Goal: Information Seeking & Learning: Find specific fact

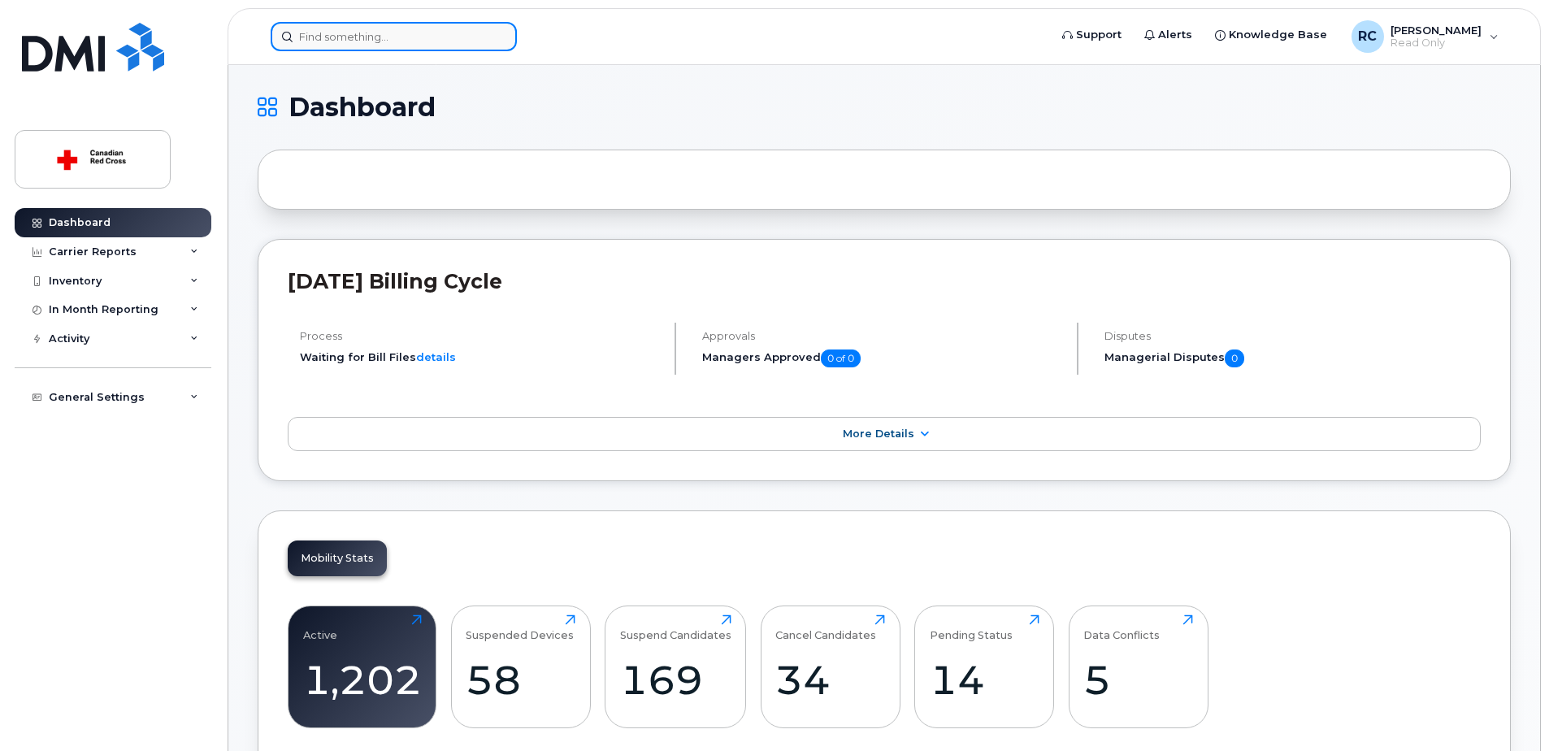
click at [331, 42] on input at bounding box center [394, 36] width 246 height 29
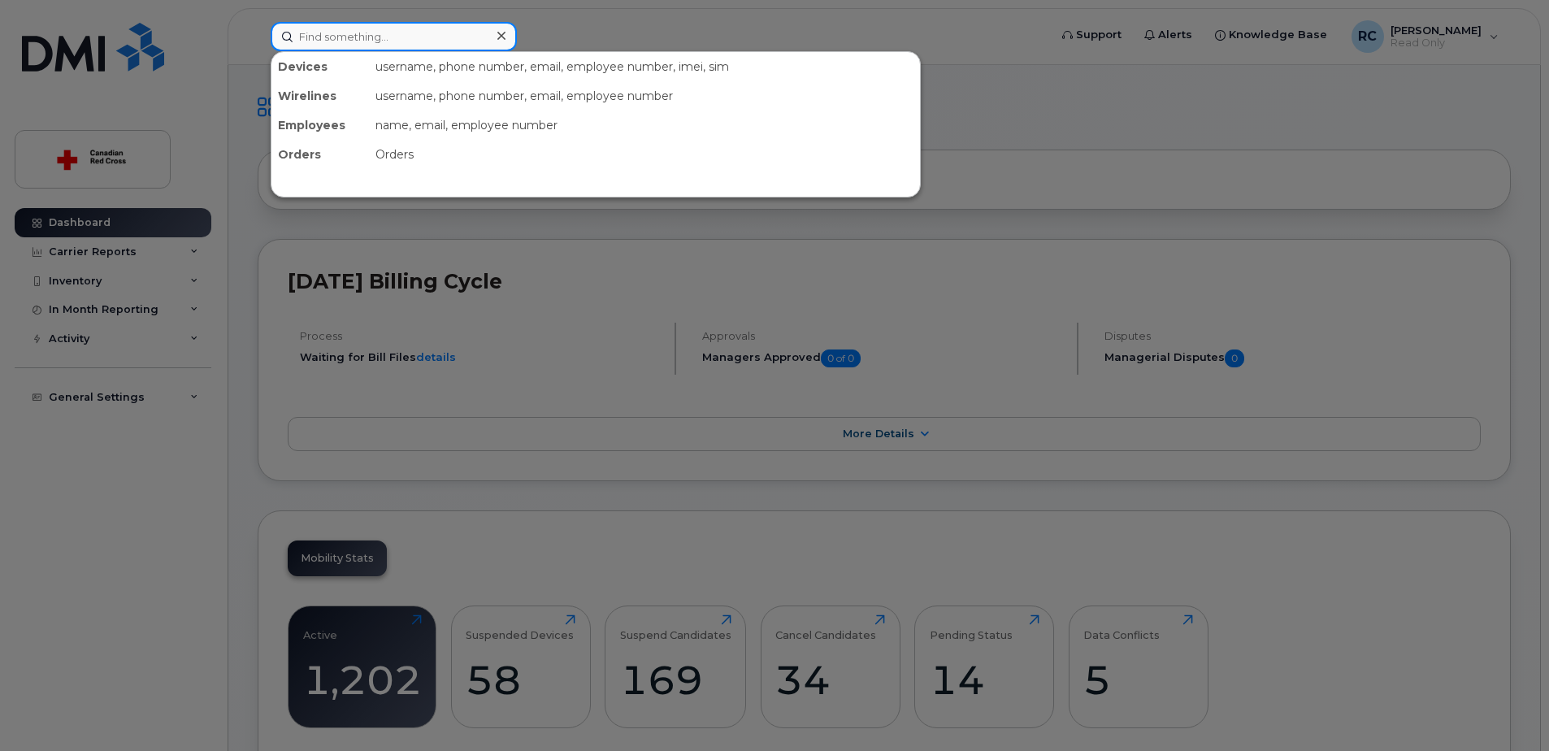
paste input "[PERSON_NAME]"
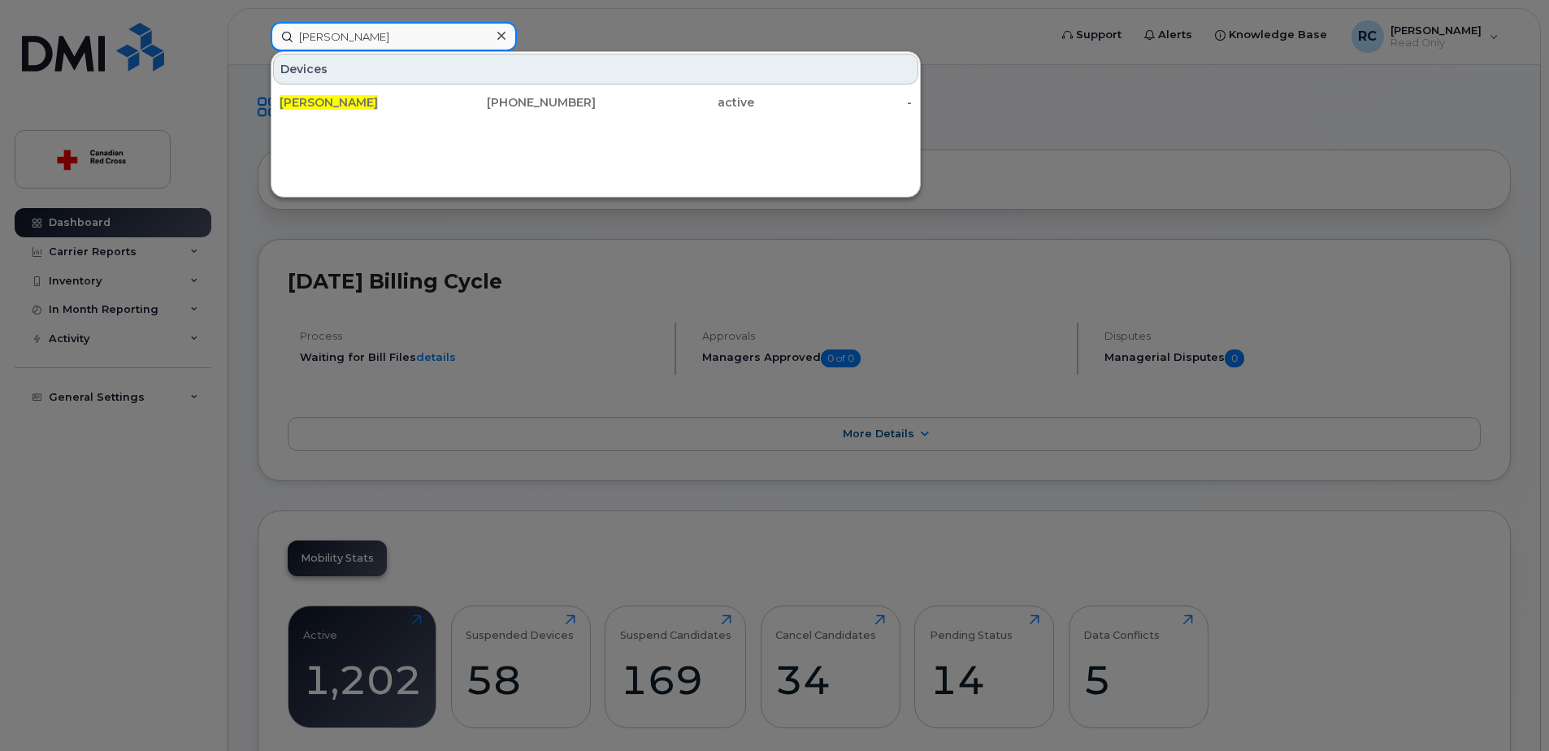
type input "[PERSON_NAME]"
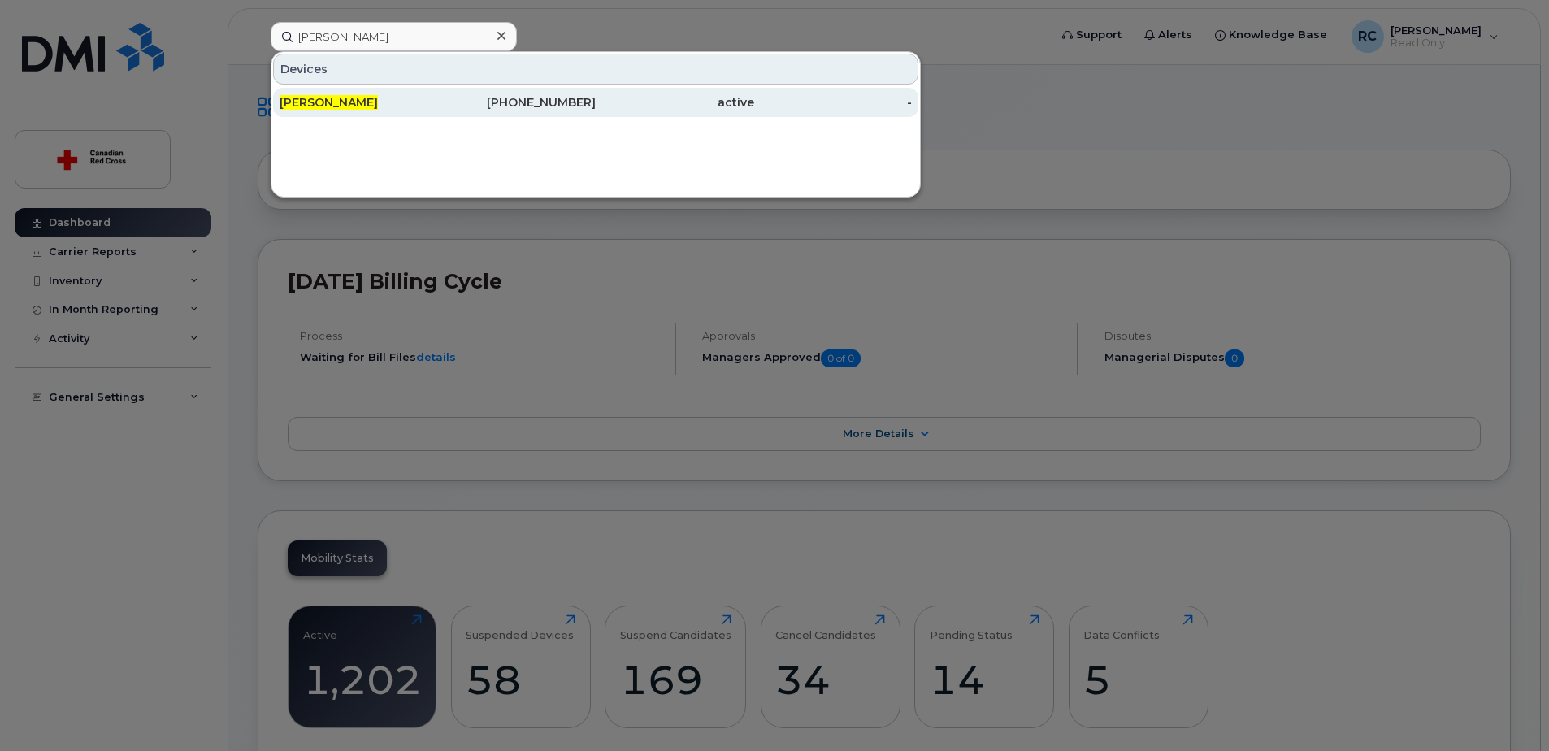
click at [337, 97] on span "[PERSON_NAME]" at bounding box center [329, 102] width 98 height 15
click at [298, 102] on span "[PERSON_NAME]" at bounding box center [329, 102] width 98 height 15
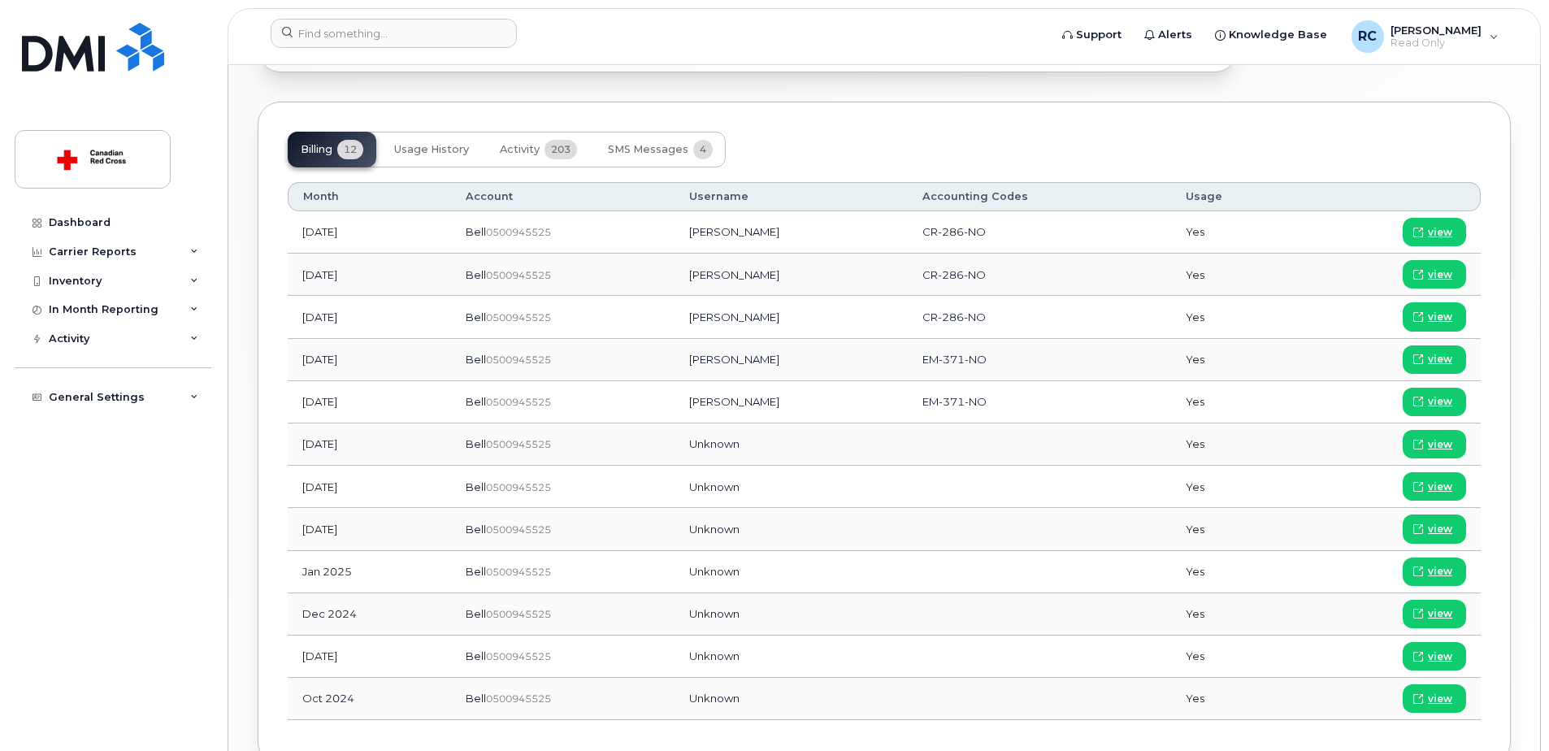
scroll to position [798, 0]
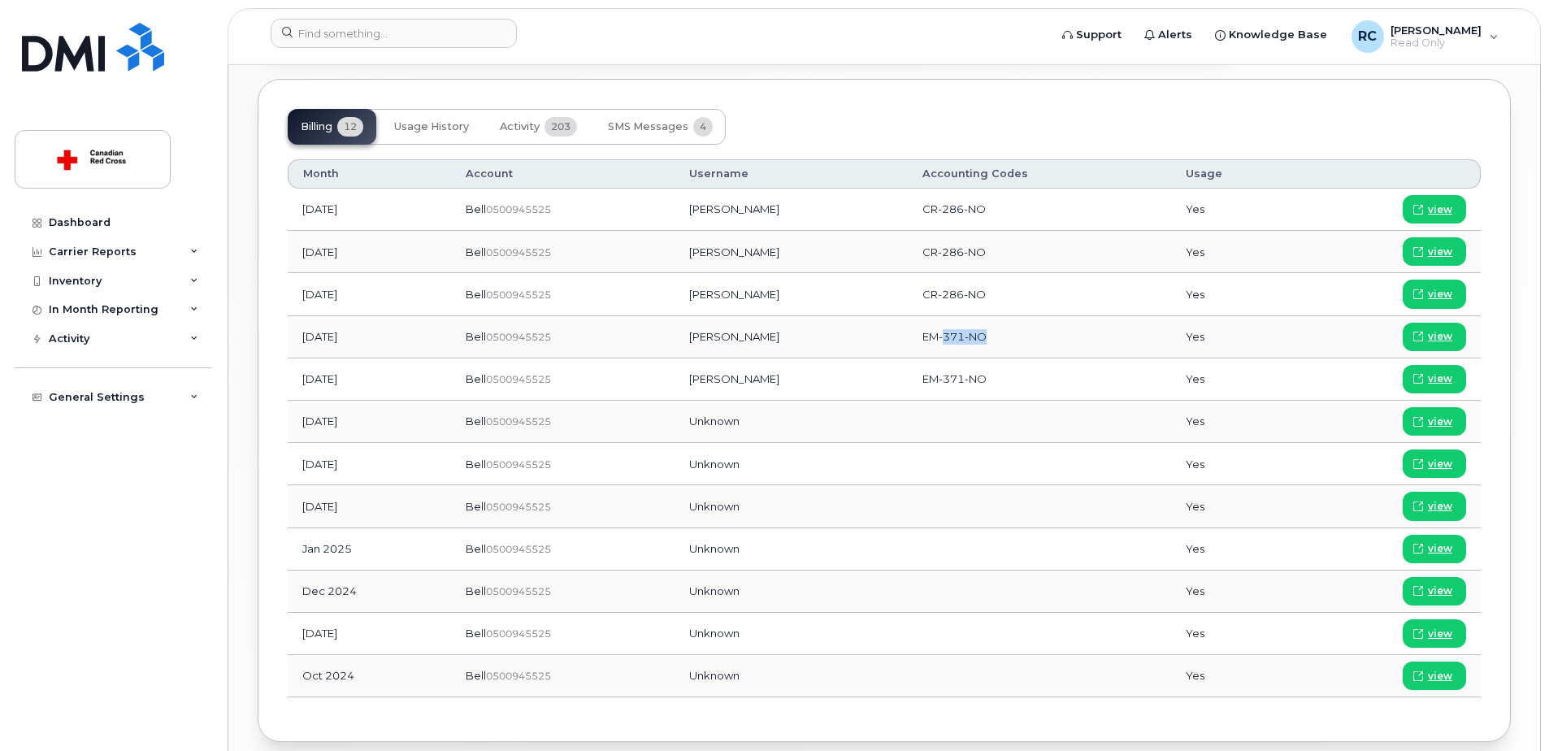
drag, startPoint x: 938, startPoint y: 340, endPoint x: 988, endPoint y: 341, distance: 50.4
click at [988, 341] on td "EM-371-NO" at bounding box center [1039, 337] width 263 height 42
drag, startPoint x: 988, startPoint y: 341, endPoint x: 902, endPoint y: 357, distance: 87.7
click at [908, 357] on td "EM-371-NO" at bounding box center [1039, 337] width 263 height 42
drag, startPoint x: 916, startPoint y: 380, endPoint x: 983, endPoint y: 385, distance: 67.6
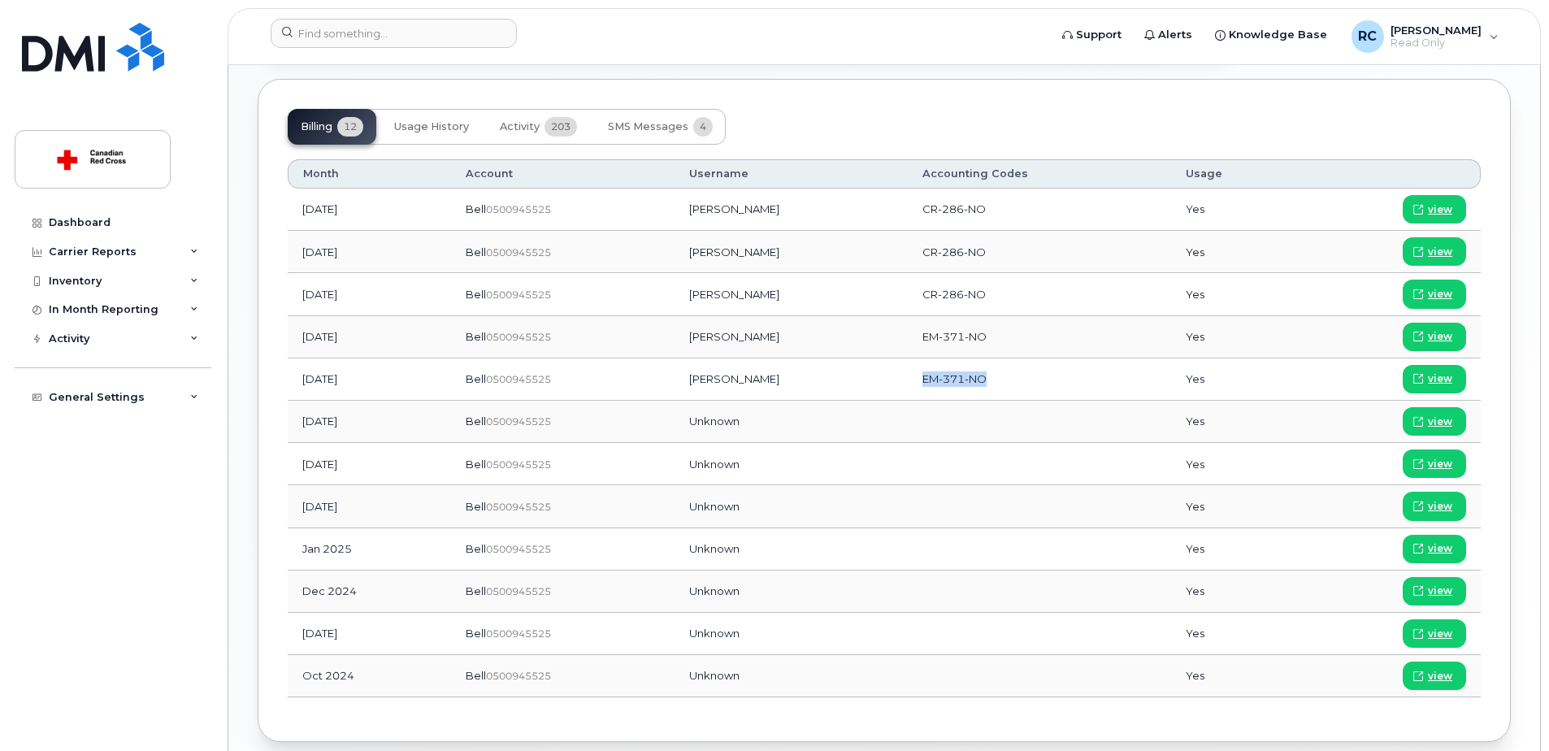
click at [983, 385] on td "EM-371-NO" at bounding box center [1039, 379] width 263 height 42
drag, startPoint x: 983, startPoint y: 385, endPoint x: 982, endPoint y: 213, distance: 172.3
click at [982, 213] on td "CR-286-NO" at bounding box center [1039, 210] width 263 height 42
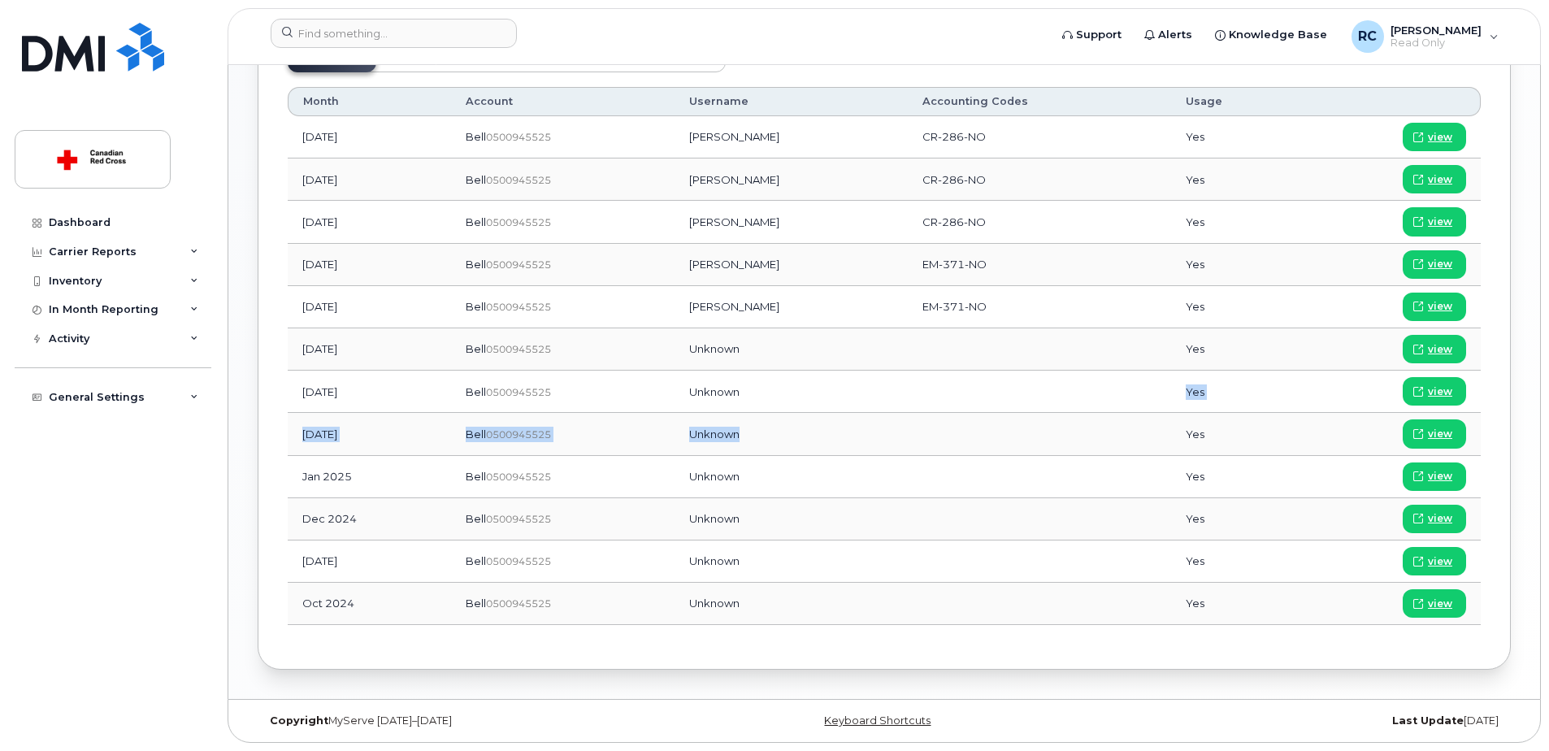
drag, startPoint x: 970, startPoint y: 406, endPoint x: 966, endPoint y: 462, distance: 57.0
click at [966, 462] on tbody "Sep 2025 Bell  0500945525 Robyn Gilliat CR-286-NO Yes view Aug 2025 Bell  05009…" at bounding box center [884, 370] width 1193 height 509
drag, startPoint x: 966, startPoint y: 462, endPoint x: 909, endPoint y: 351, distance: 125.4
click at [909, 351] on td at bounding box center [1039, 349] width 263 height 42
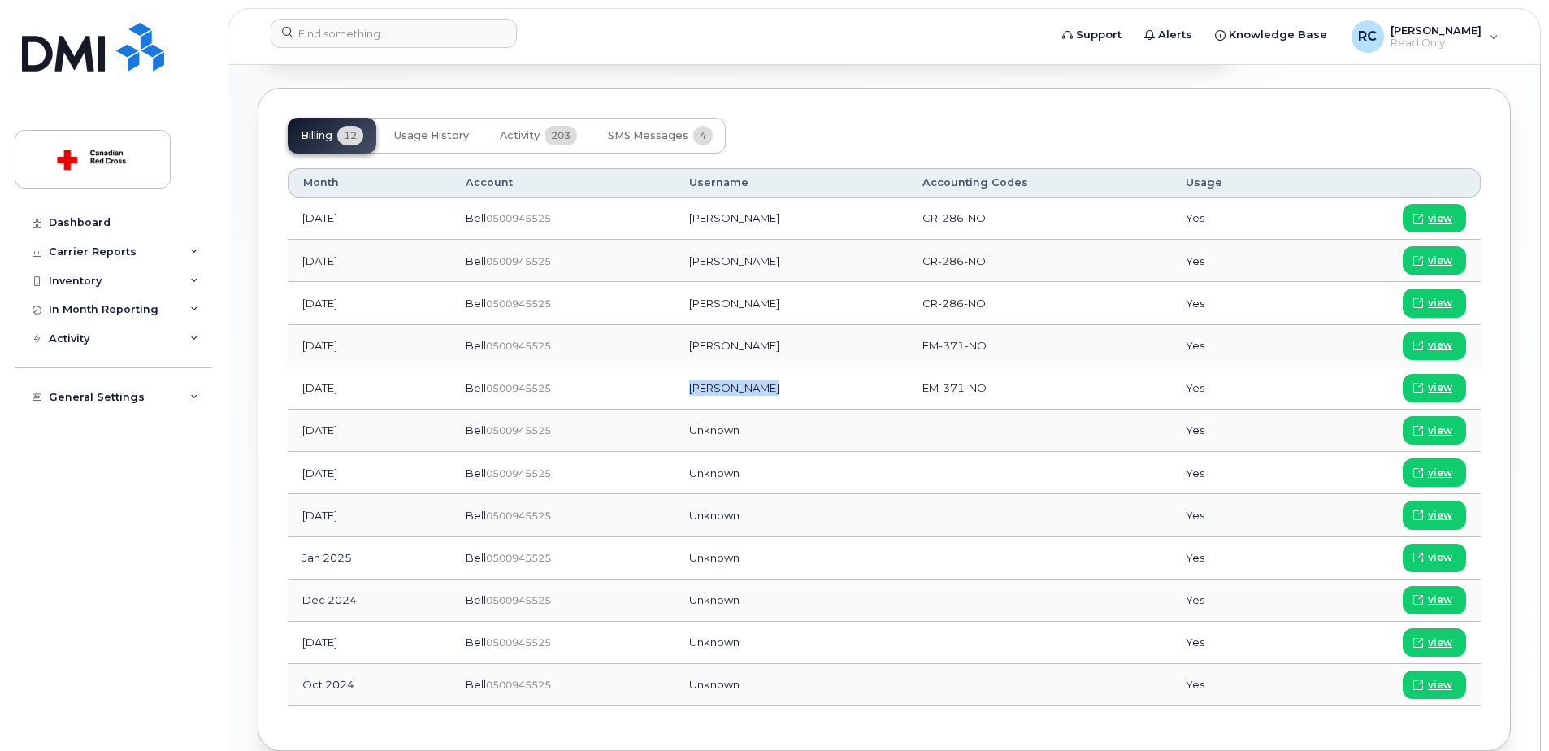
drag, startPoint x: 798, startPoint y: 393, endPoint x: 716, endPoint y: 390, distance: 82.1
click at [716, 390] on td "[PERSON_NAME]" at bounding box center [791, 388] width 233 height 42
click at [730, 390] on td "[PERSON_NAME]" at bounding box center [791, 388] width 233 height 42
click at [444, 143] on button "Usage History" at bounding box center [431, 136] width 101 height 36
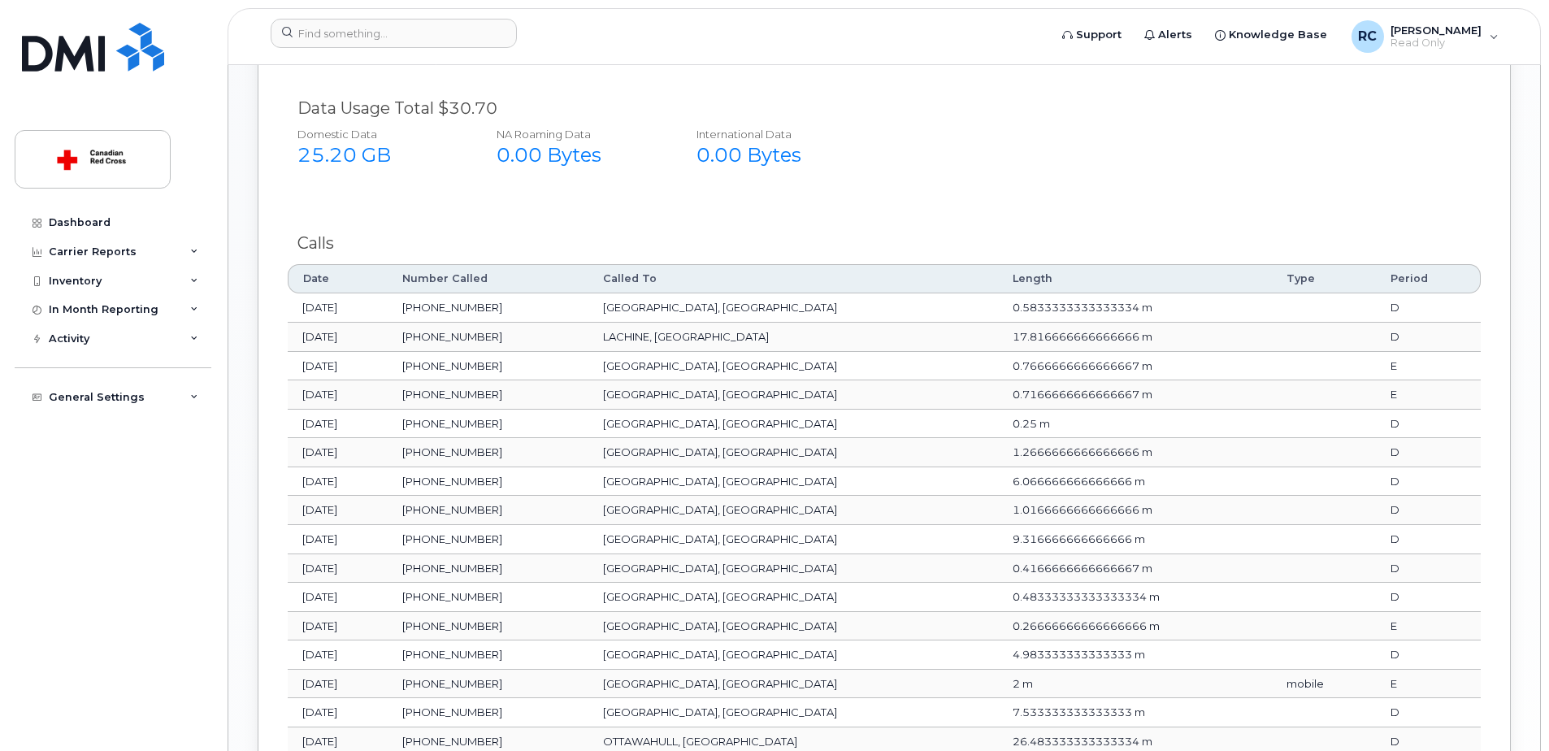
scroll to position [1048, 0]
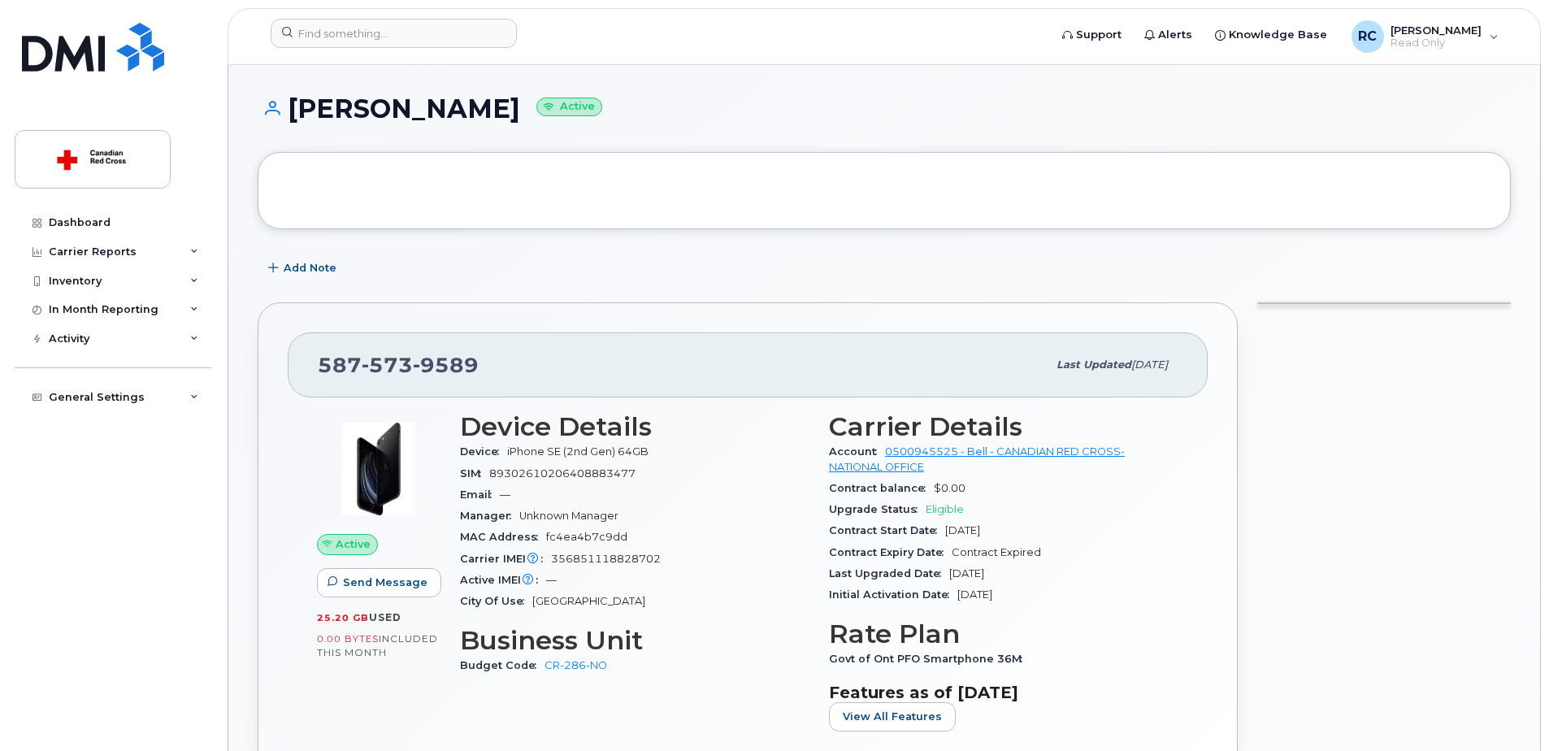
drag, startPoint x: 950, startPoint y: 573, endPoint x: 1018, endPoint y: 573, distance: 68.3
click at [1018, 573] on div "Last Upgraded Date Oct 14, 2021" at bounding box center [1003, 573] width 349 height 21
drag, startPoint x: 1018, startPoint y: 574, endPoint x: 986, endPoint y: 593, distance: 37.9
click at [986, 593] on span "[DATE]" at bounding box center [974, 594] width 35 height 12
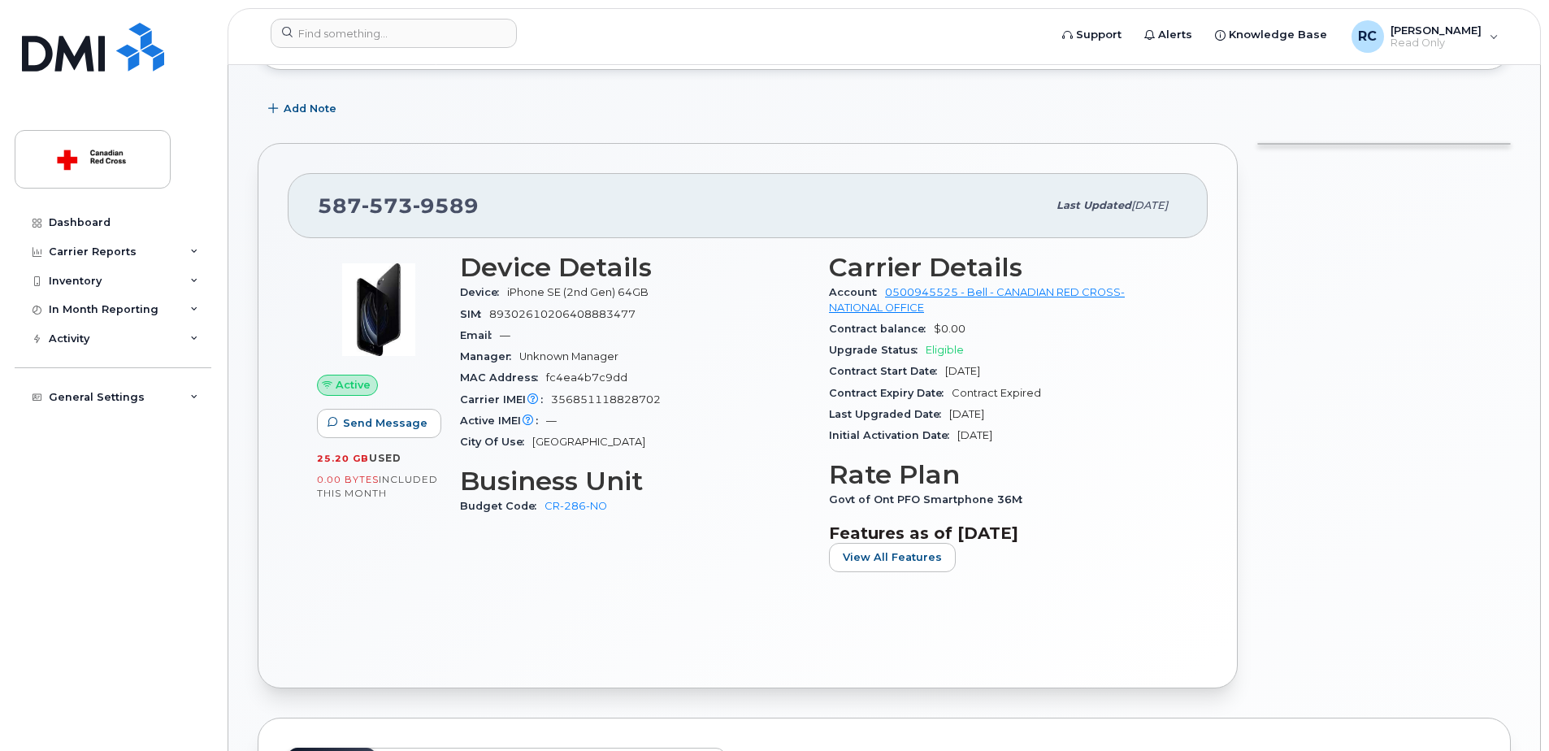
scroll to position [163, 0]
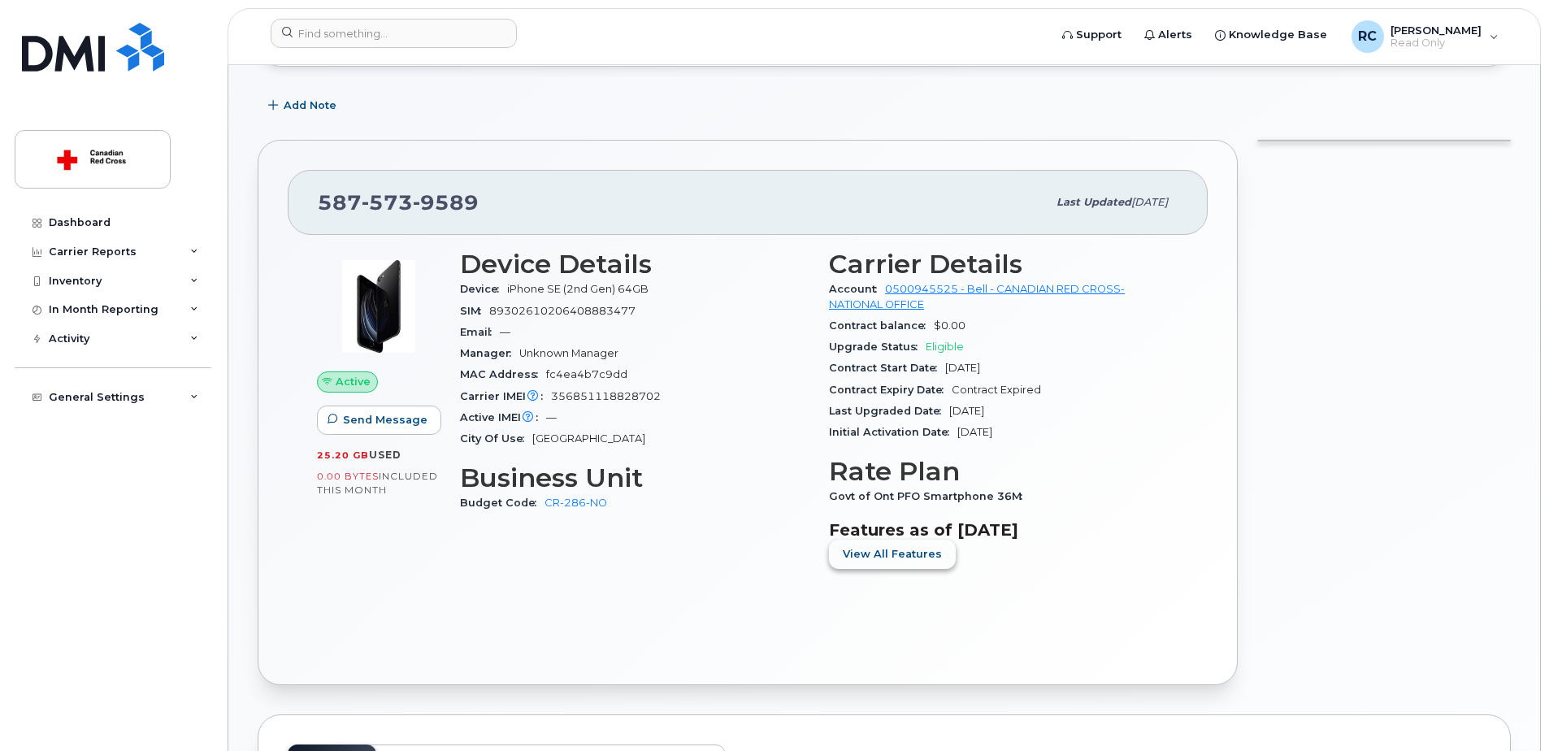
click at [913, 557] on span "View All Features" at bounding box center [892, 553] width 99 height 15
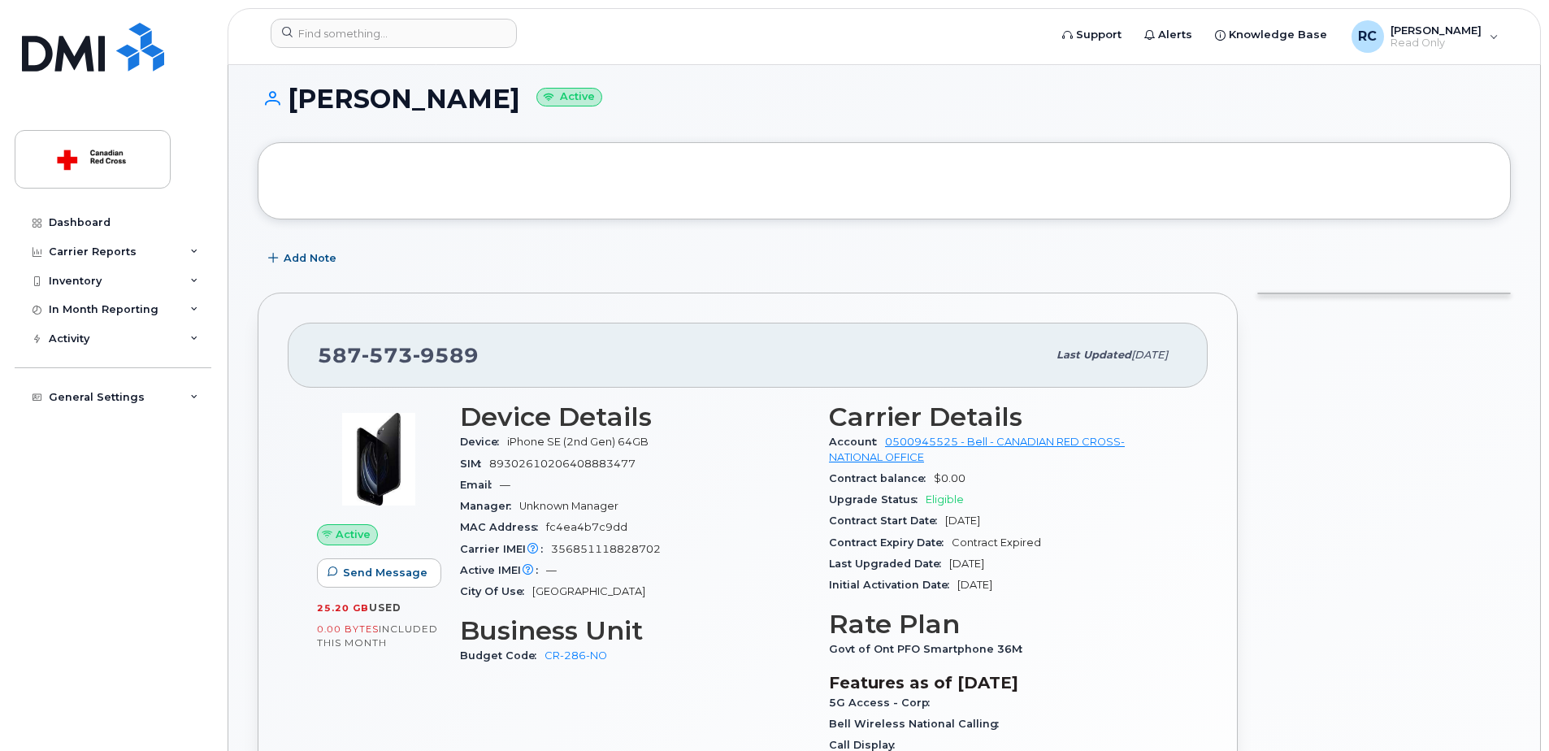
scroll to position [0, 0]
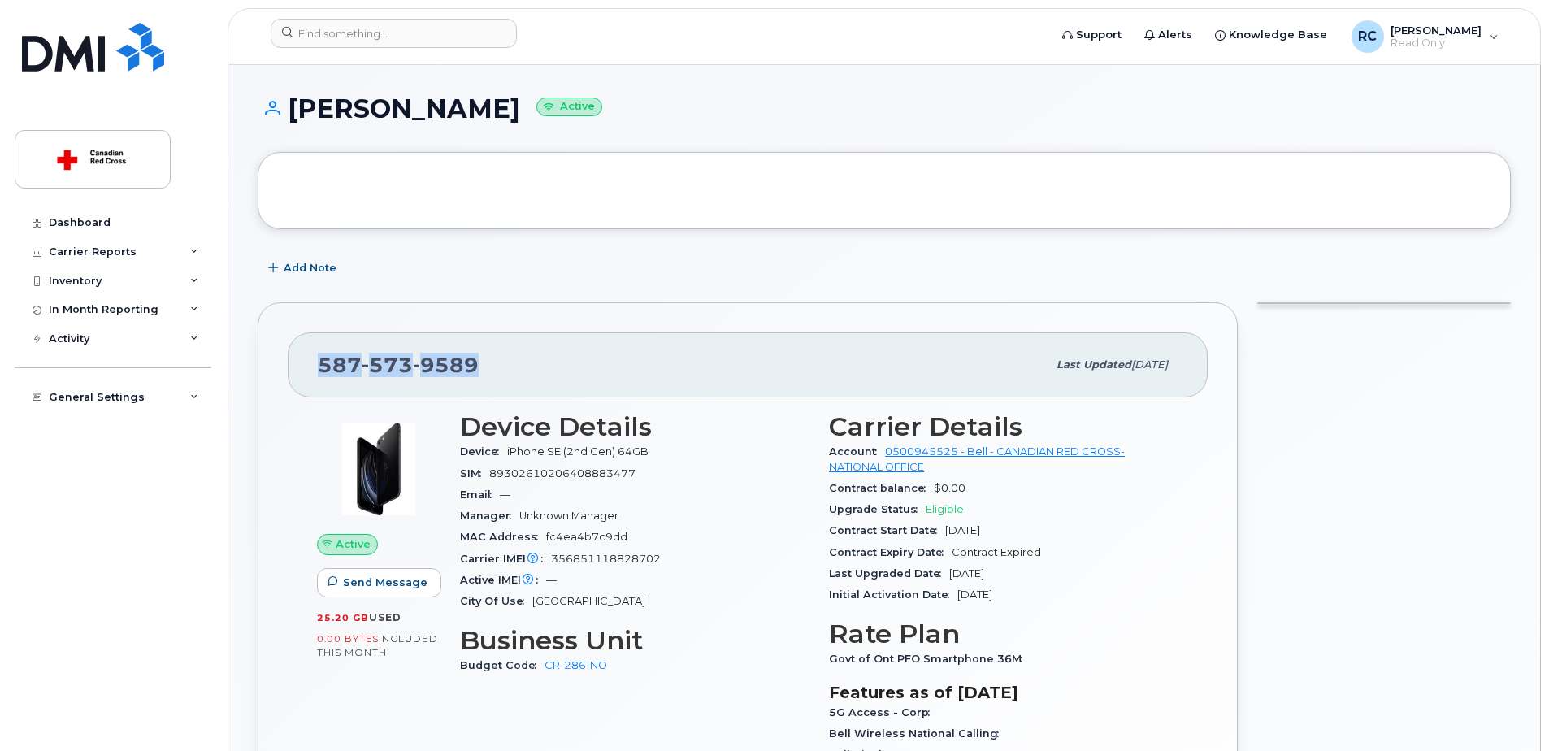
drag, startPoint x: 485, startPoint y: 362, endPoint x: 321, endPoint y: 358, distance: 164.2
click at [321, 358] on div "587 573 9589" at bounding box center [682, 365] width 729 height 34
copy span "587 573 9589"
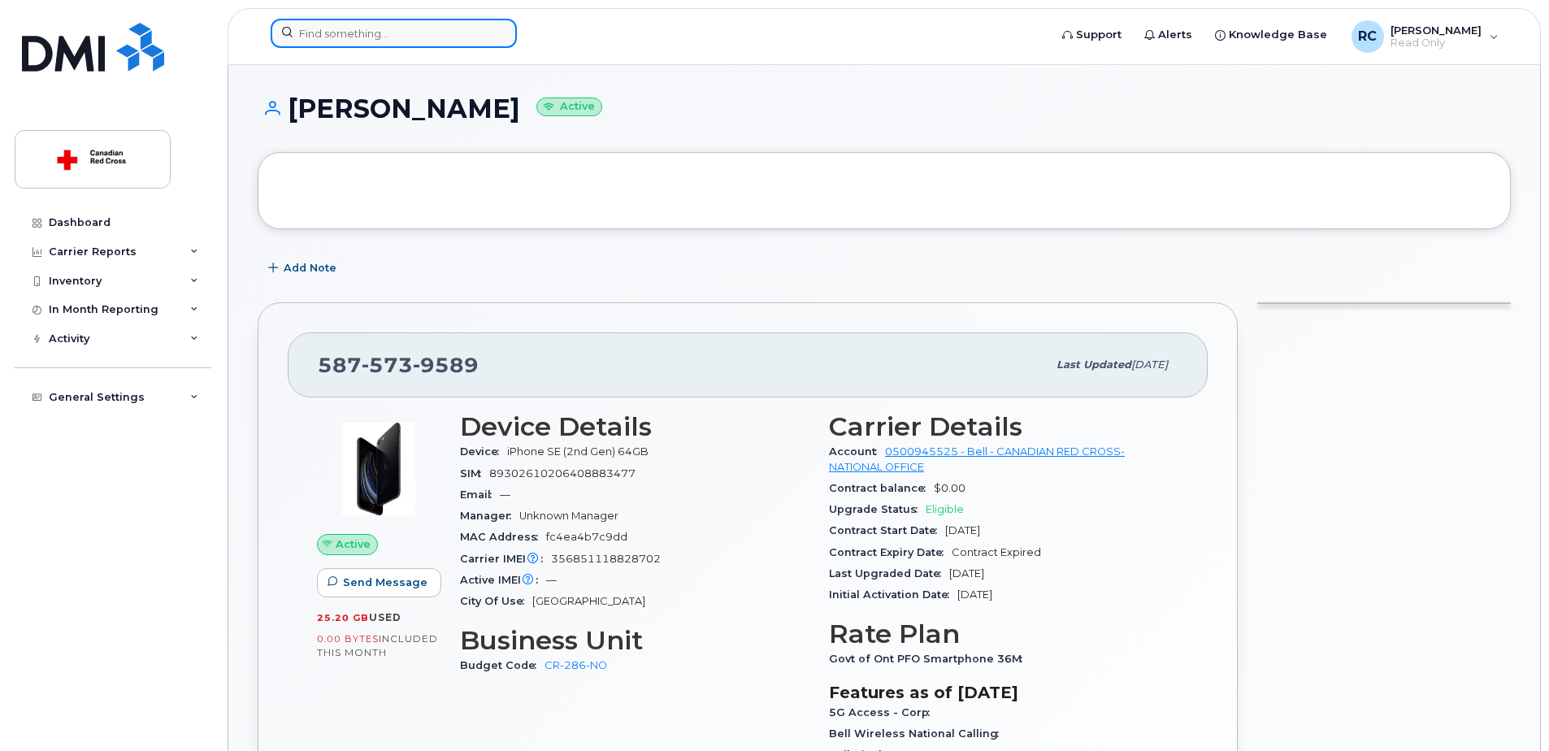
click at [327, 41] on input at bounding box center [394, 33] width 246 height 29
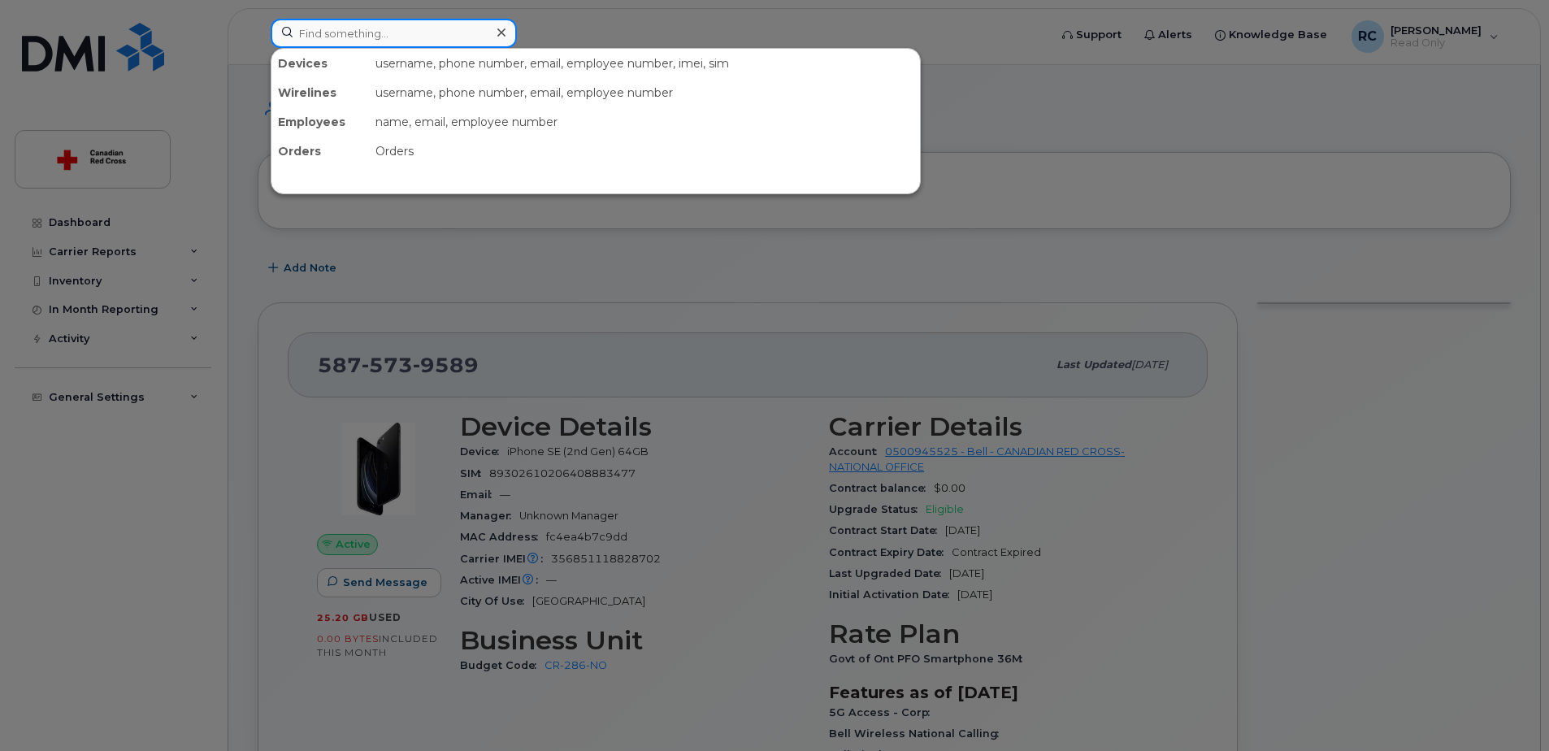
paste input "5875739589"
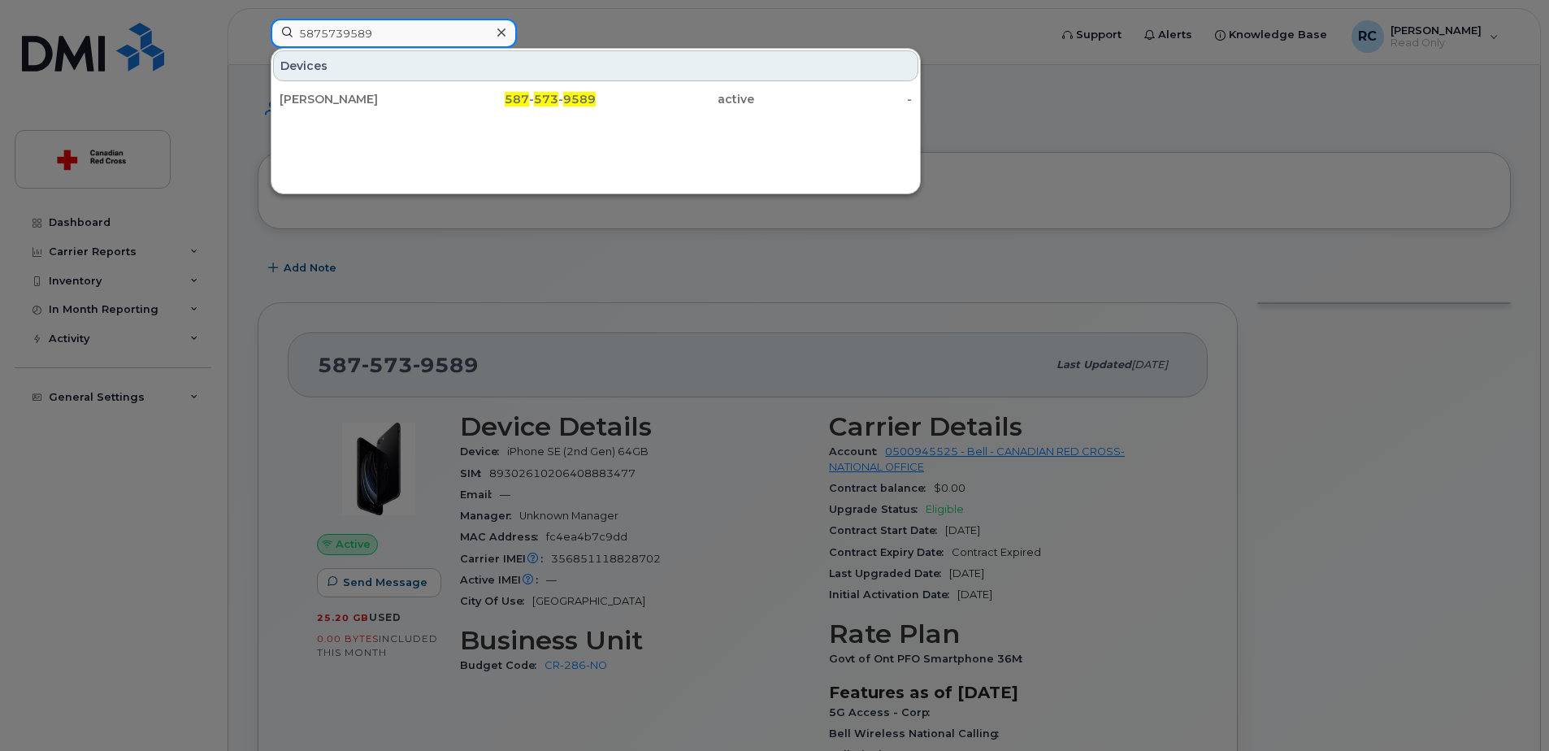
type input "5875739589"
click at [96, 224] on div at bounding box center [774, 375] width 1549 height 751
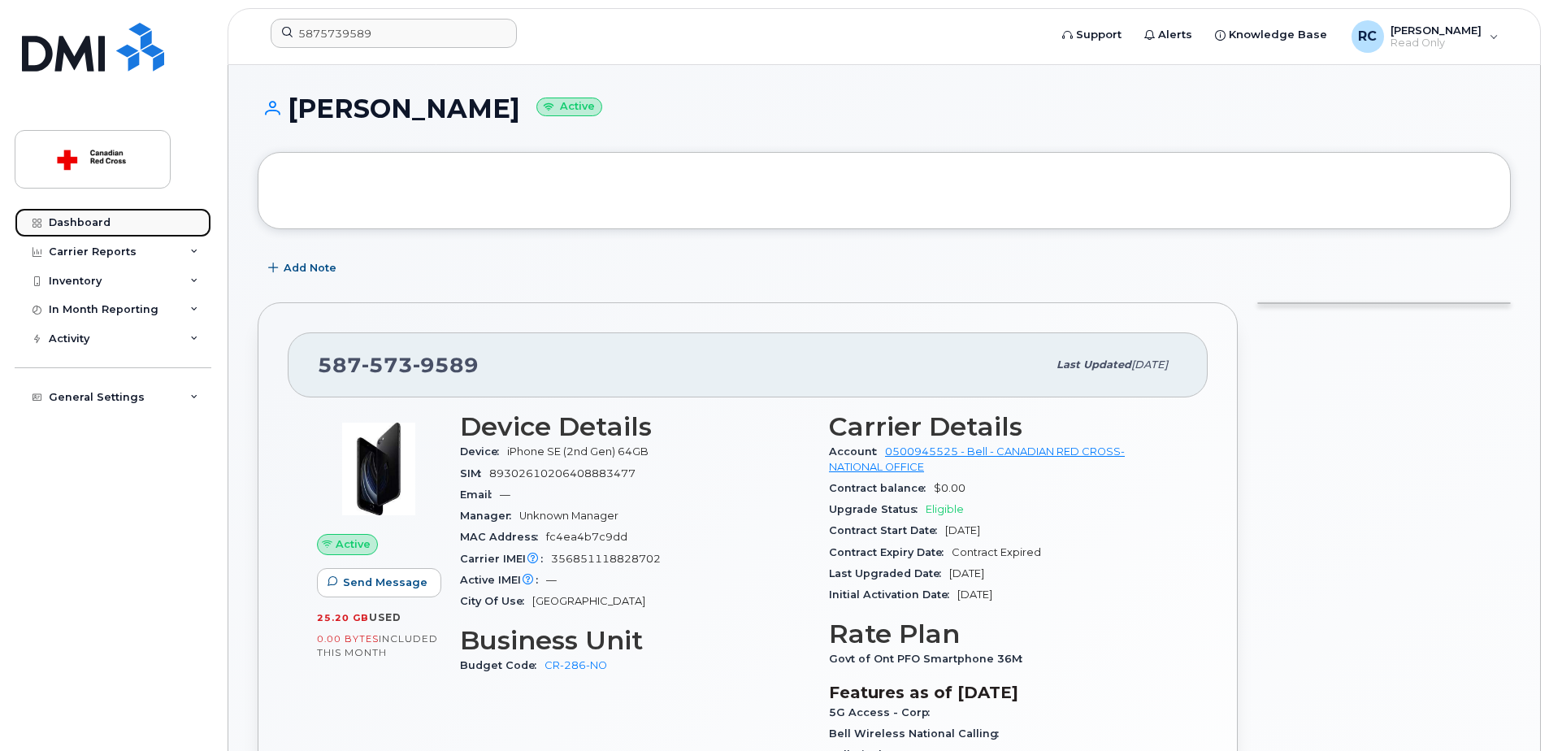
click at [50, 219] on div "Dashboard" at bounding box center [80, 222] width 62 height 13
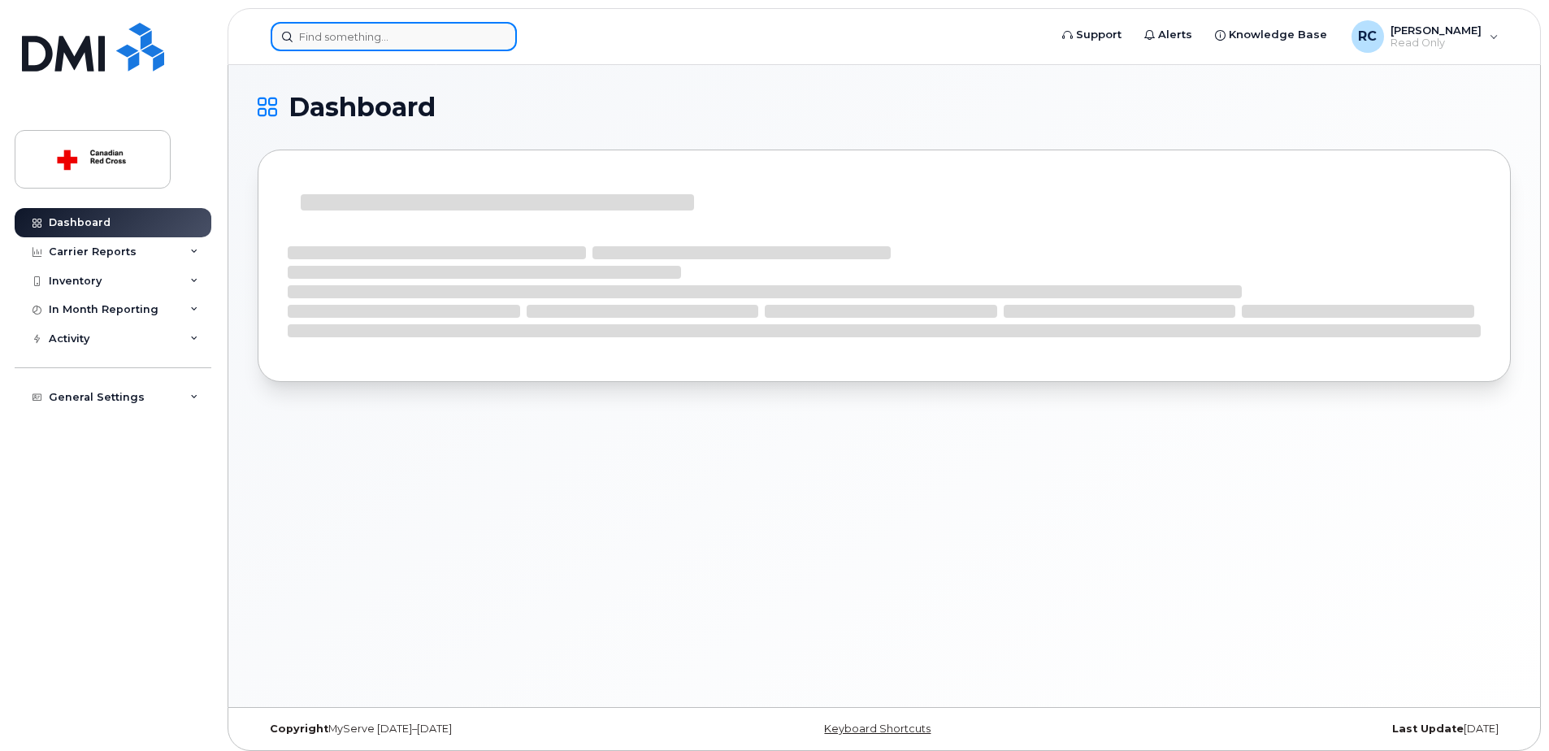
click at [378, 33] on input at bounding box center [394, 36] width 246 height 29
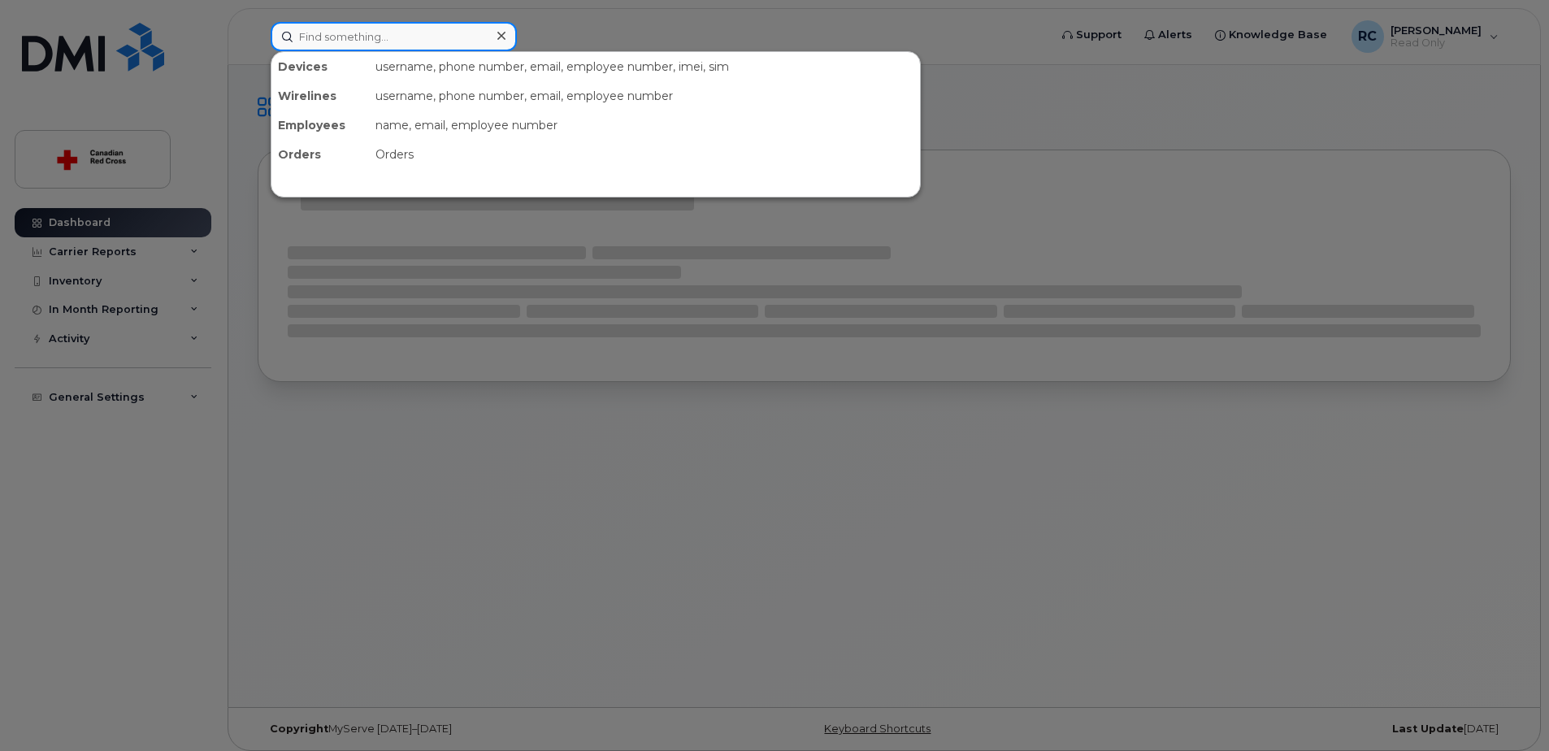
paste input "5875739589"
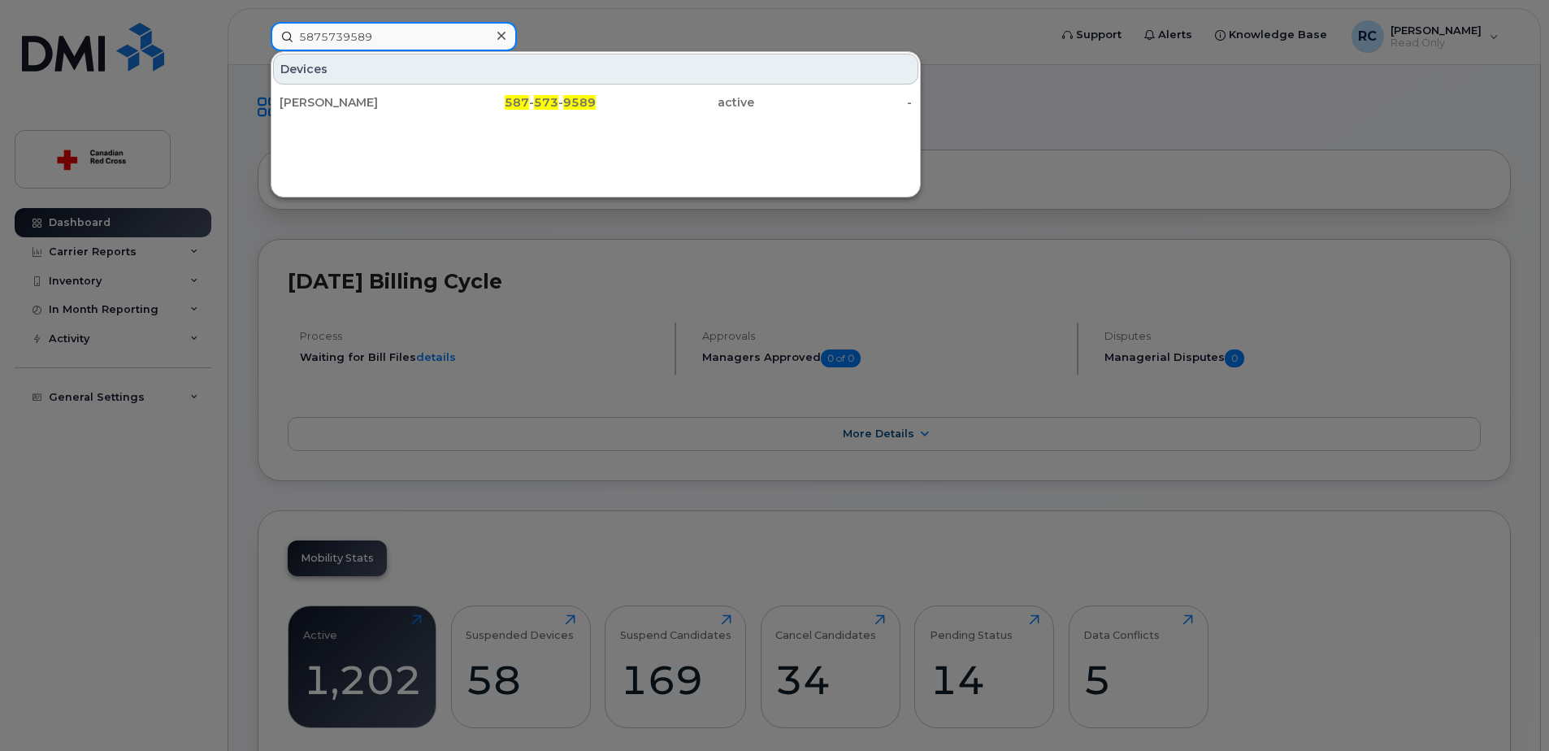
type input "5875739589"
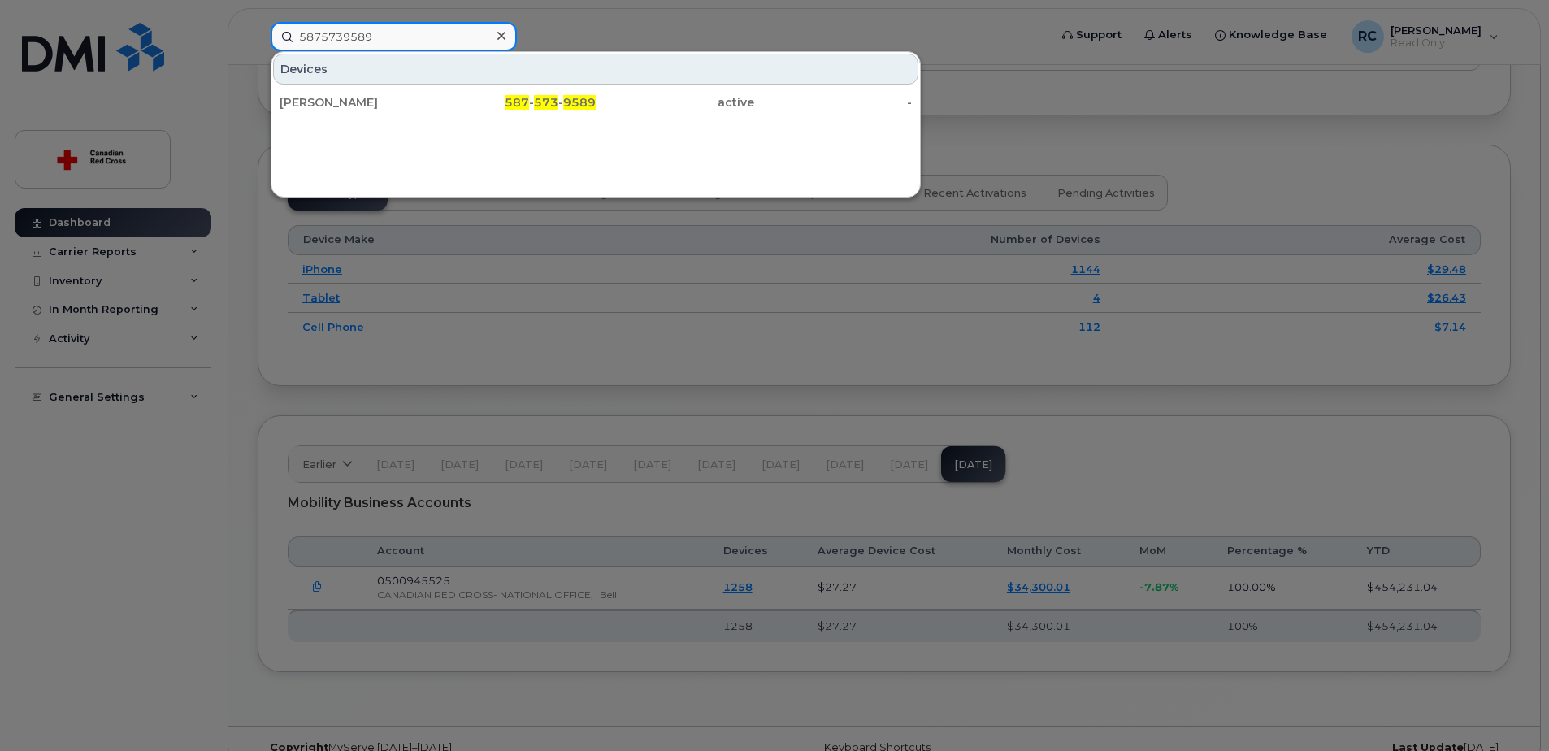
scroll to position [1969, 0]
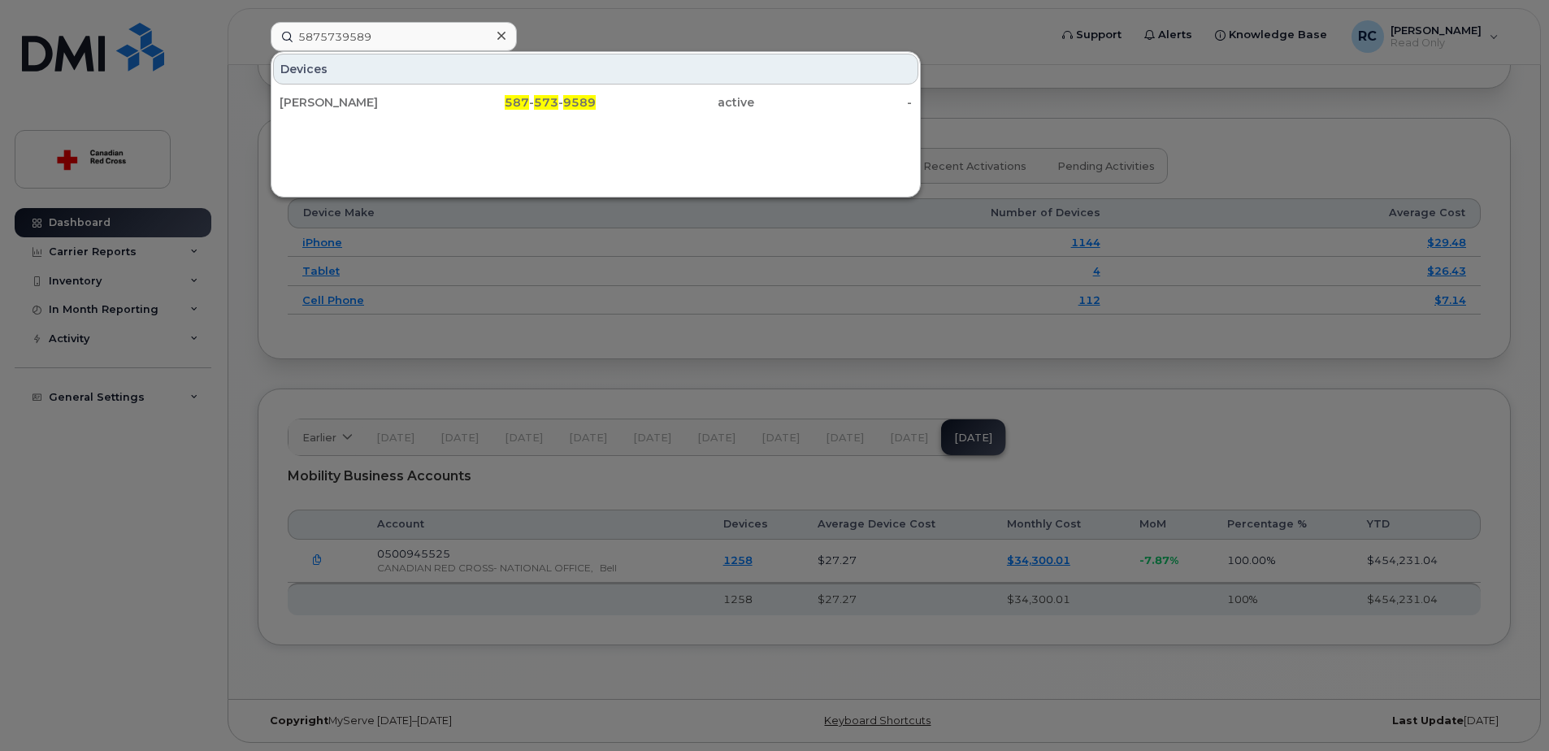
click at [984, 102] on div at bounding box center [774, 375] width 1549 height 751
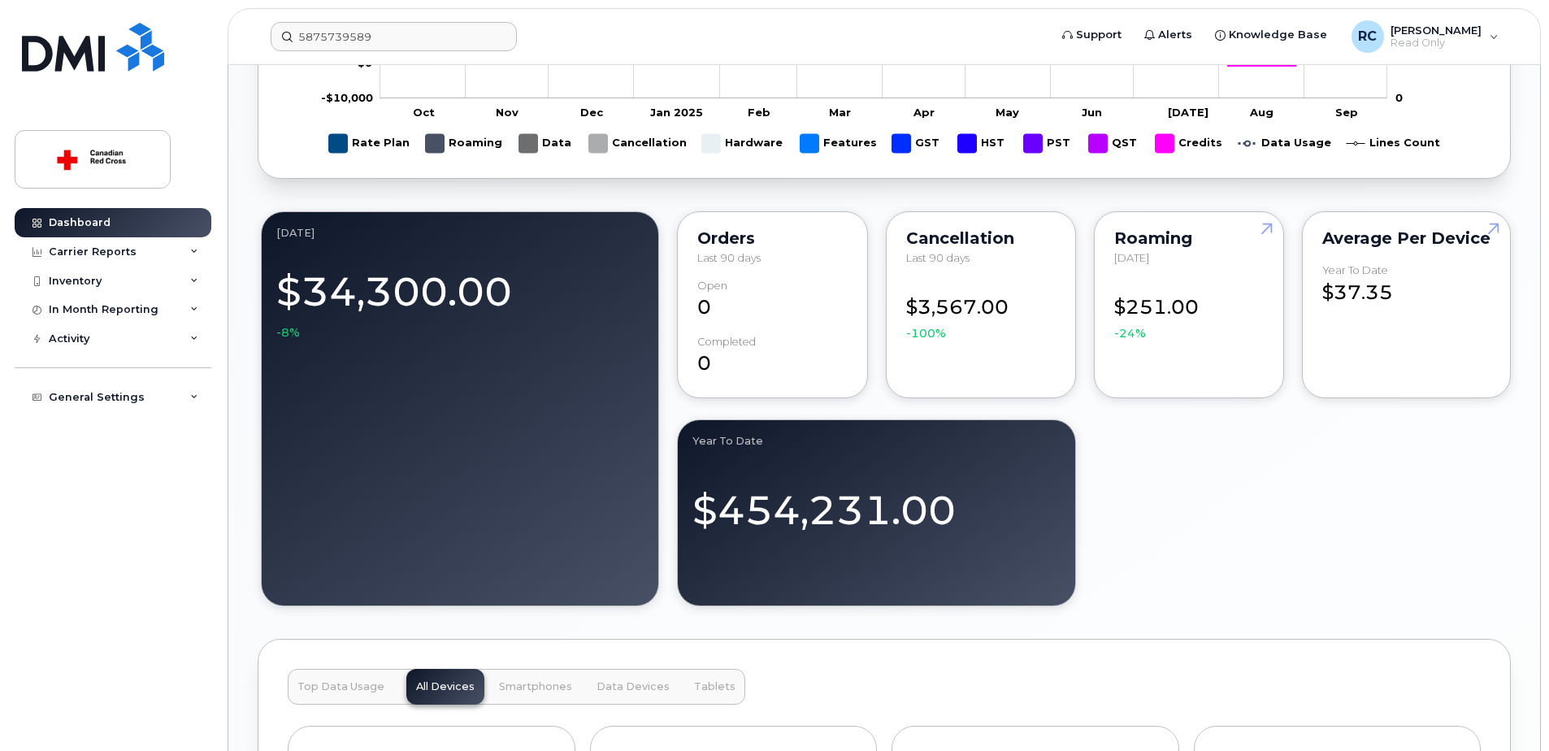
scroll to position [831, 0]
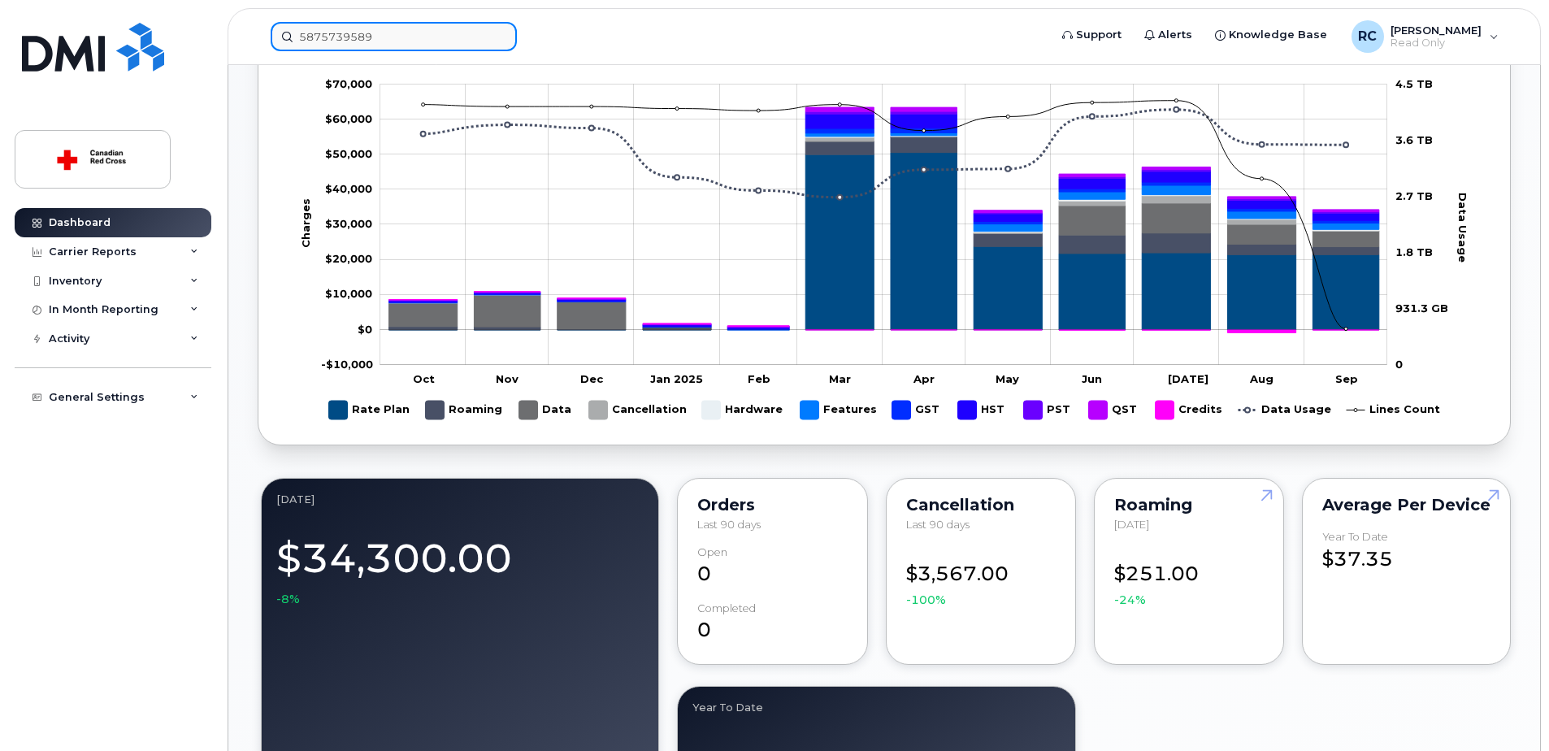
click at [466, 45] on input "5875739589" at bounding box center [394, 36] width 246 height 29
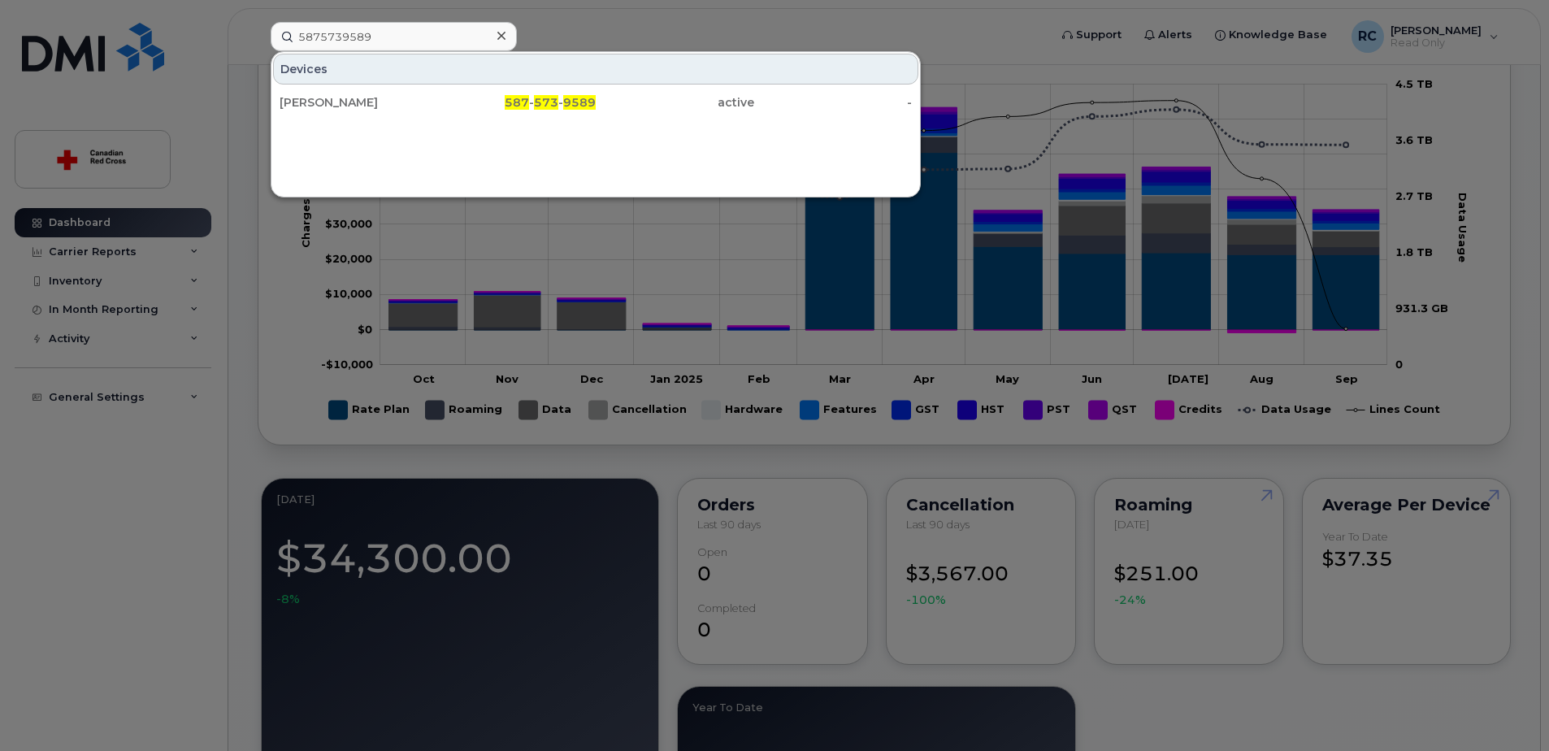
click at [506, 35] on div at bounding box center [501, 36] width 24 height 24
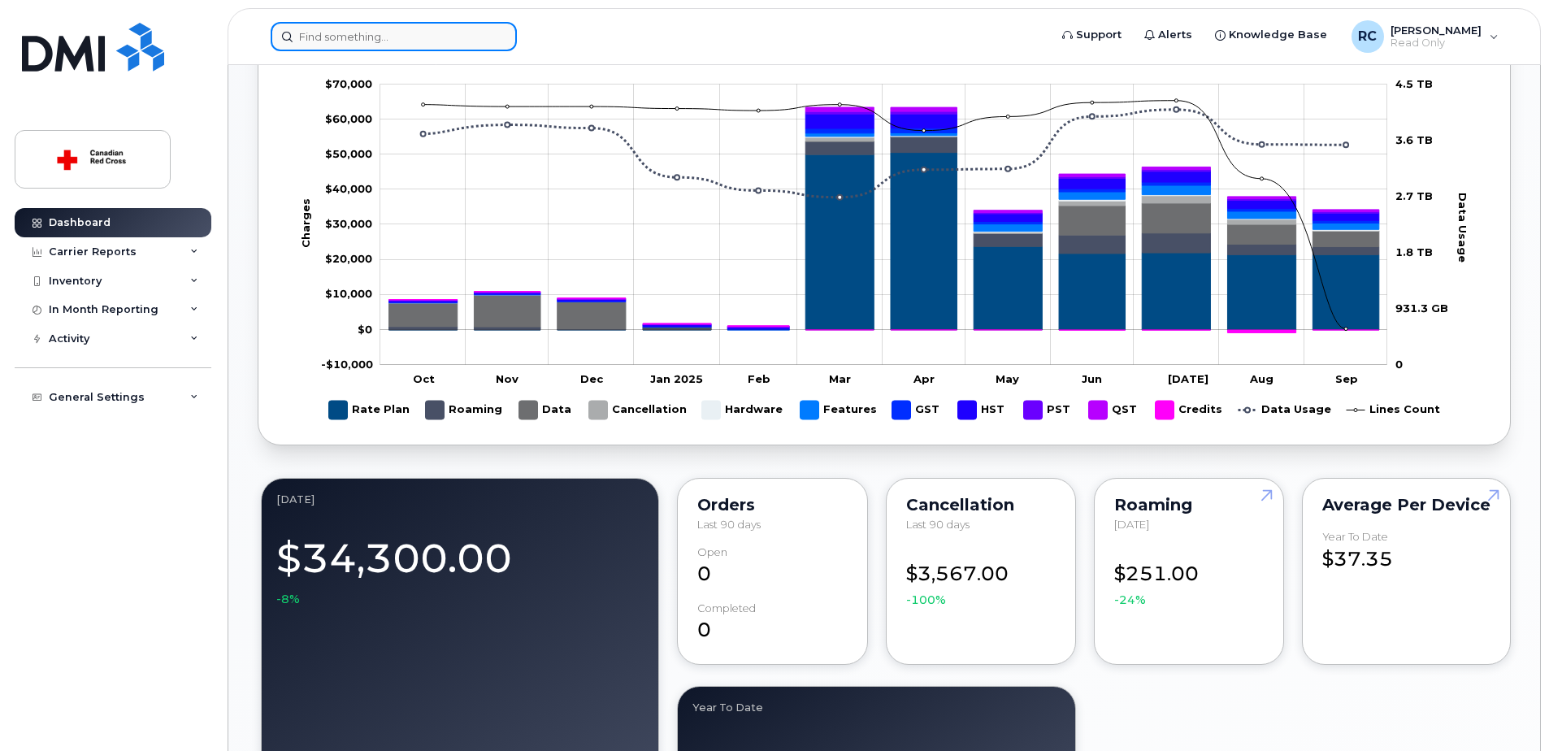
click at [367, 41] on input at bounding box center [394, 36] width 246 height 29
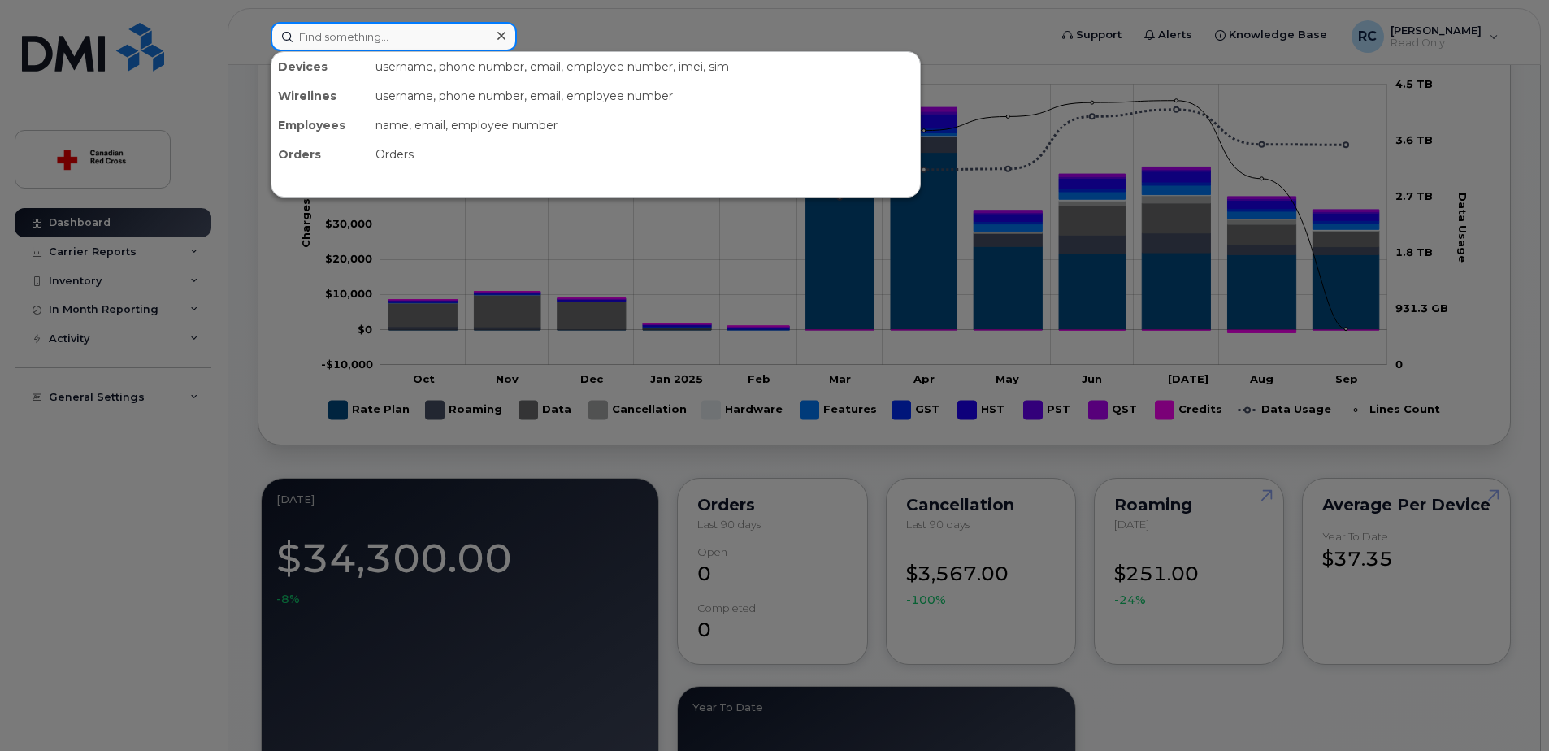
type input "5875739589"
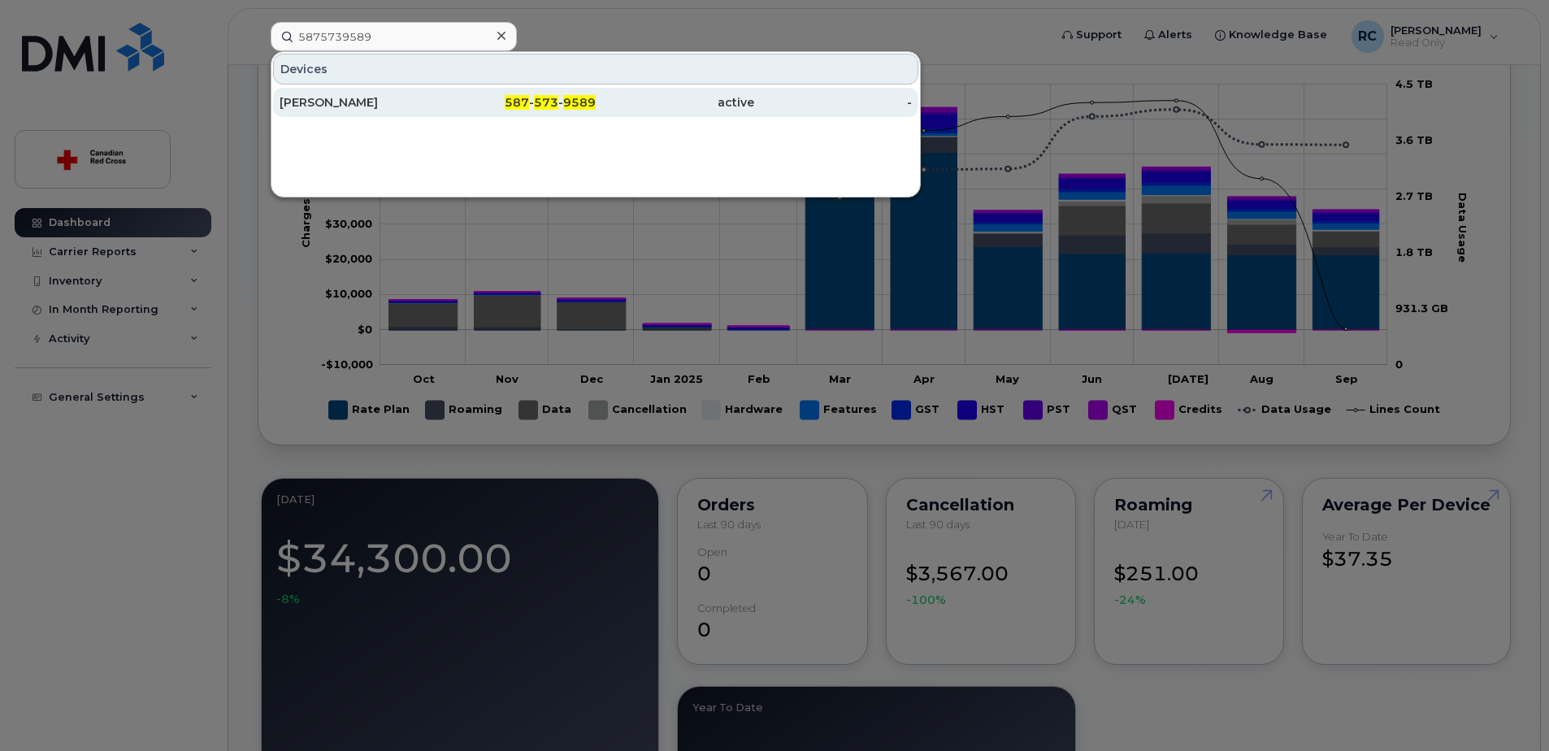
click at [520, 101] on span "587" at bounding box center [517, 102] width 24 height 15
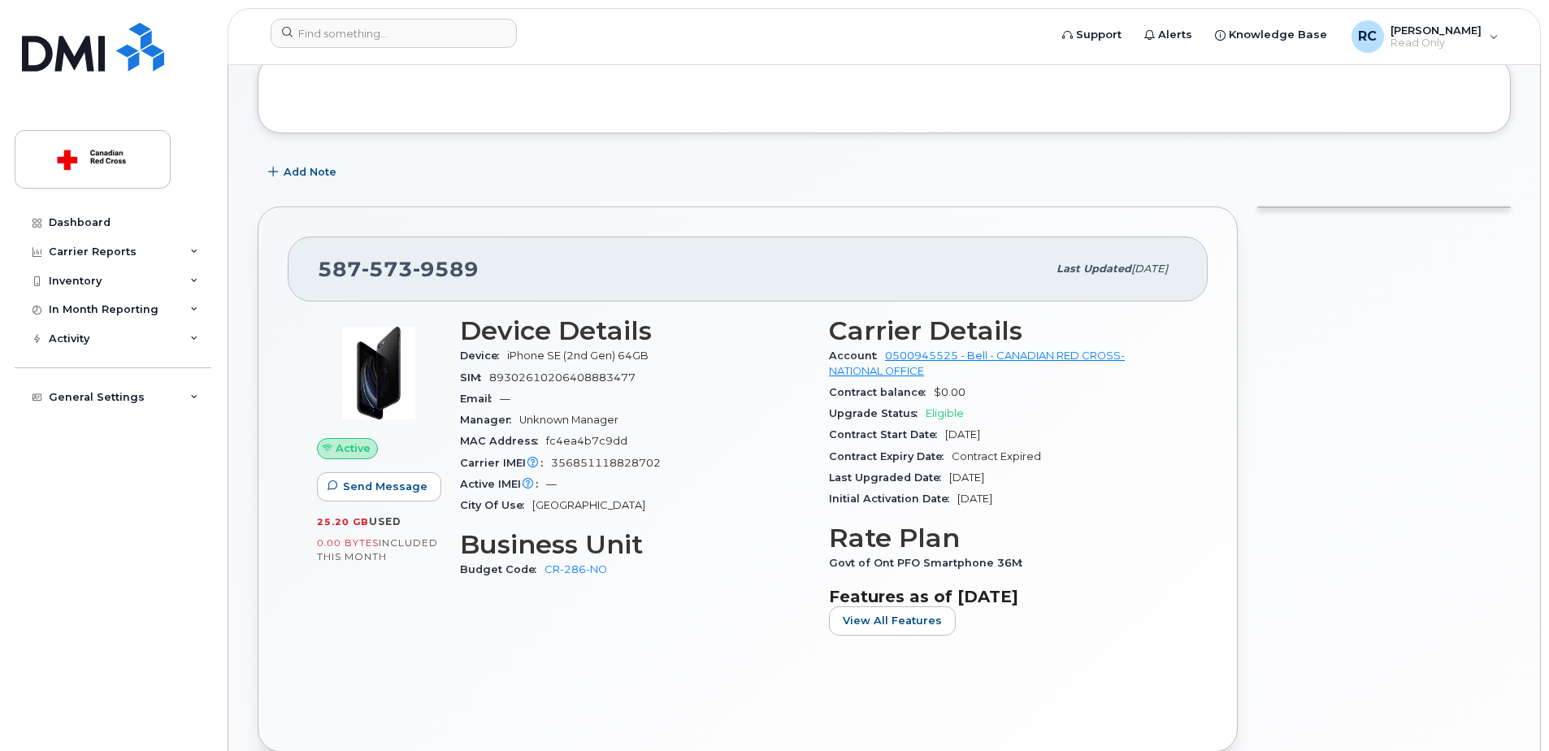
scroll to position [81, 0]
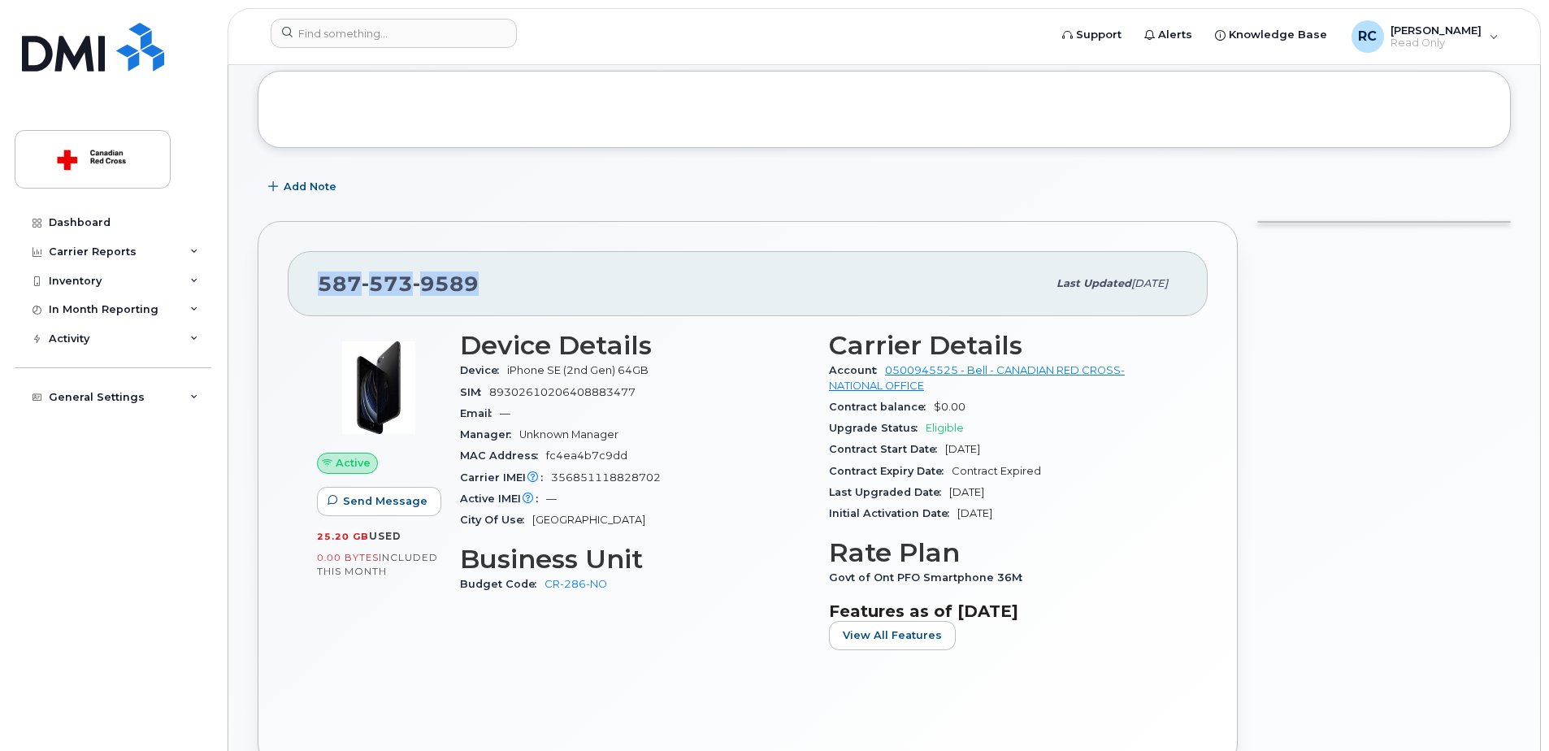
drag, startPoint x: 475, startPoint y: 289, endPoint x: 319, endPoint y: 286, distance: 156.1
click at [319, 286] on span "[PHONE_NUMBER]" at bounding box center [398, 283] width 161 height 24
copy span "[PHONE_NUMBER]"
click at [619, 293] on div "[PHONE_NUMBER]" at bounding box center [682, 284] width 729 height 34
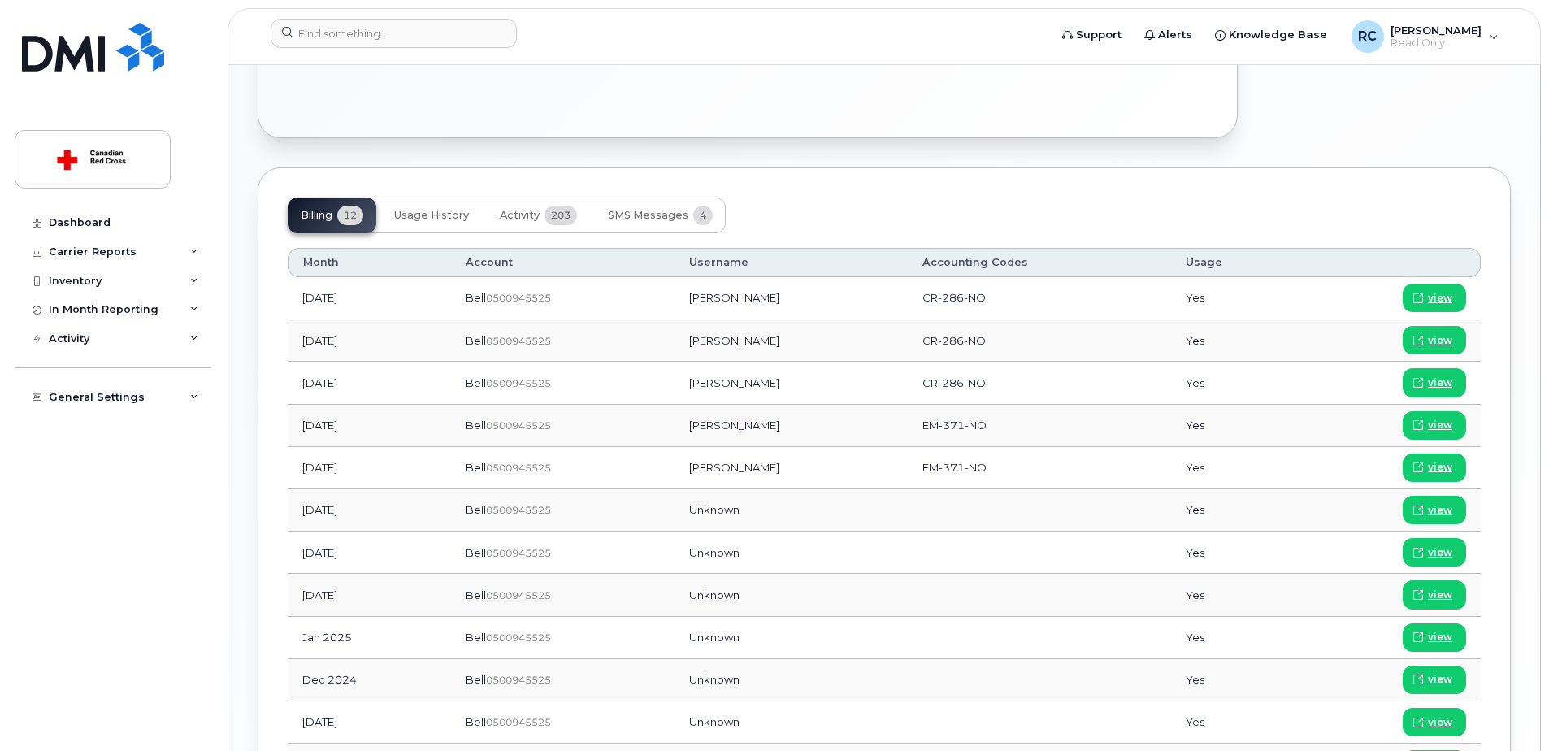
scroll to position [731, 0]
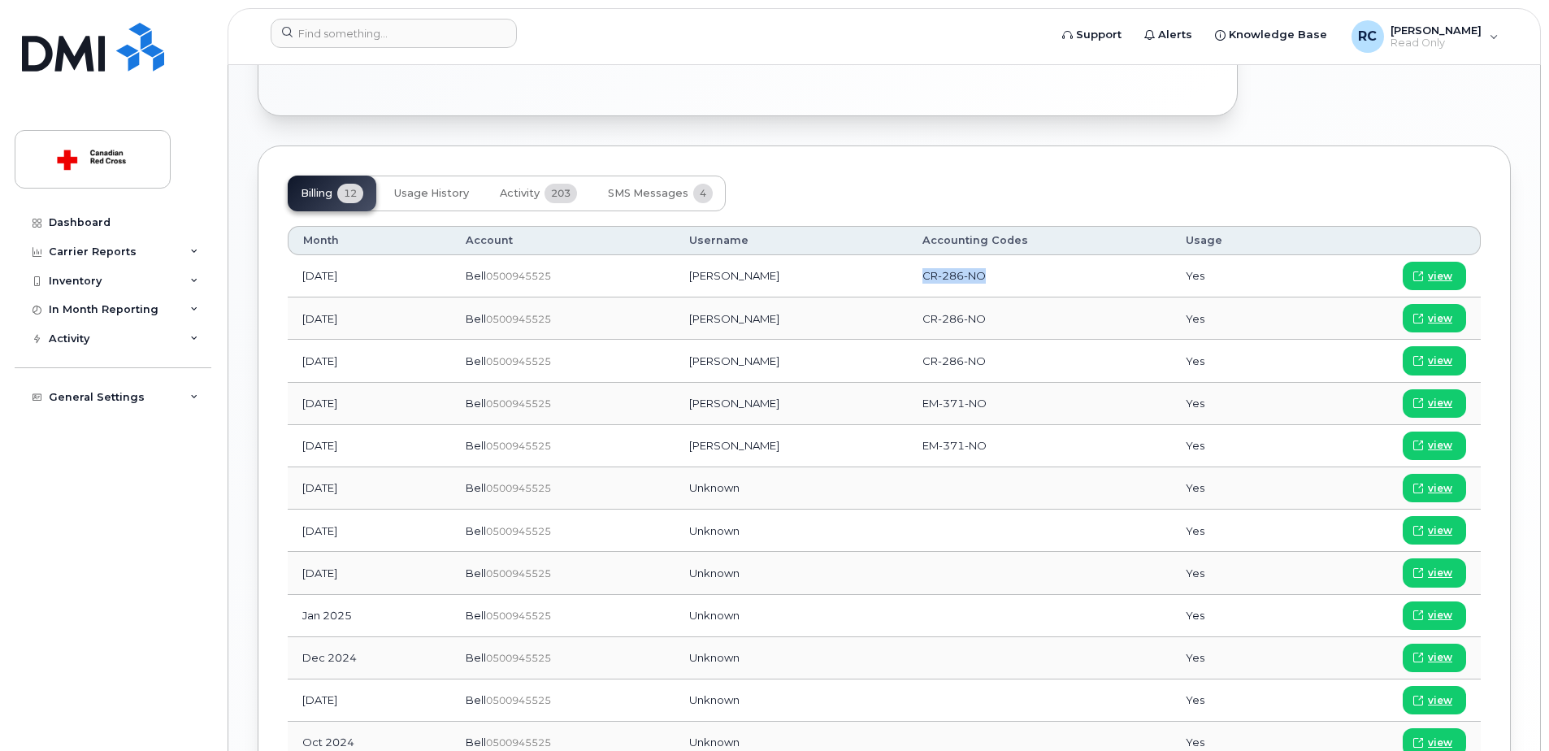
drag, startPoint x: 916, startPoint y: 278, endPoint x: 979, endPoint y: 278, distance: 63.4
click at [979, 278] on td "CR-286-NO" at bounding box center [1039, 276] width 263 height 42
click at [938, 284] on td "CR-286-NO" at bounding box center [1039, 276] width 263 height 42
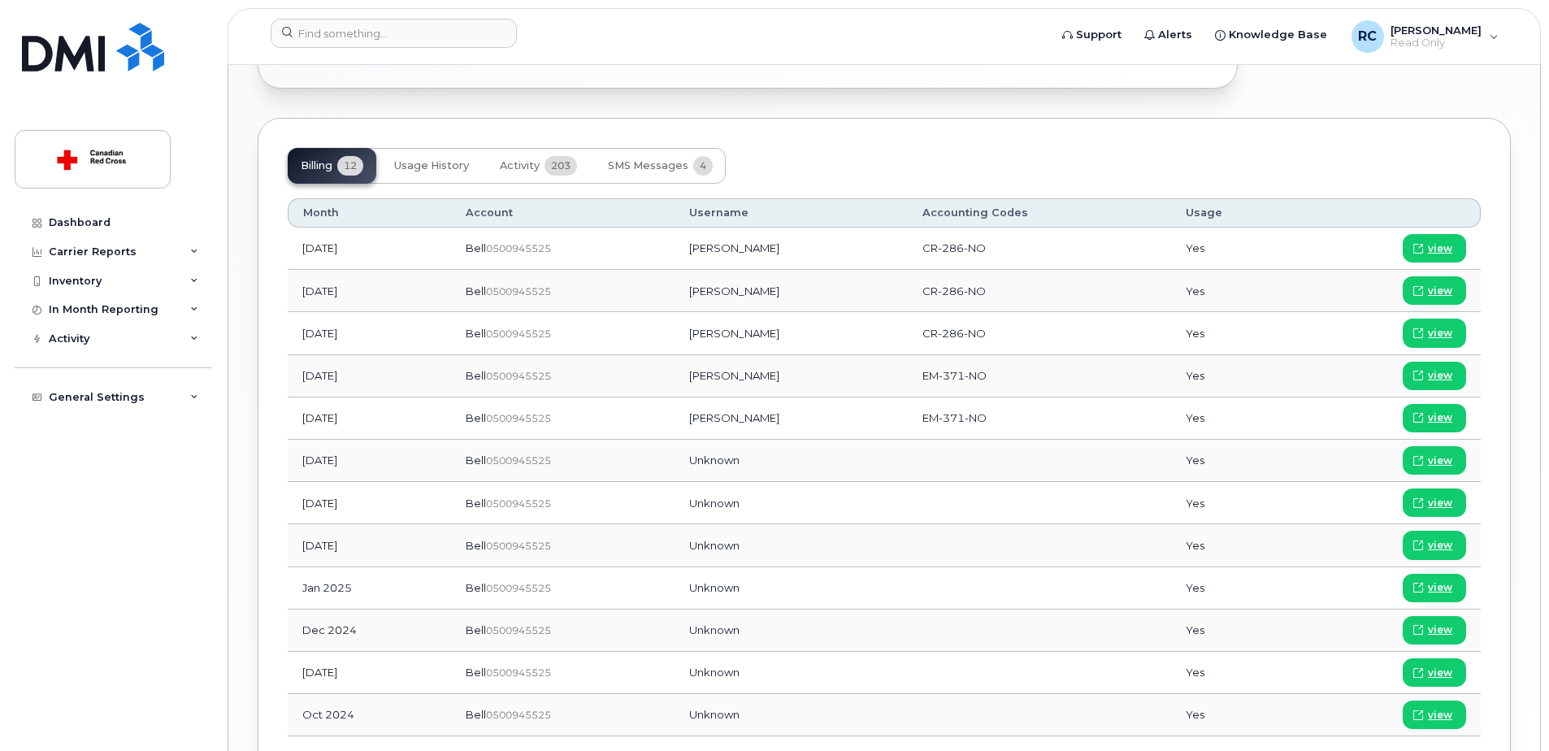
scroll to position [545, 0]
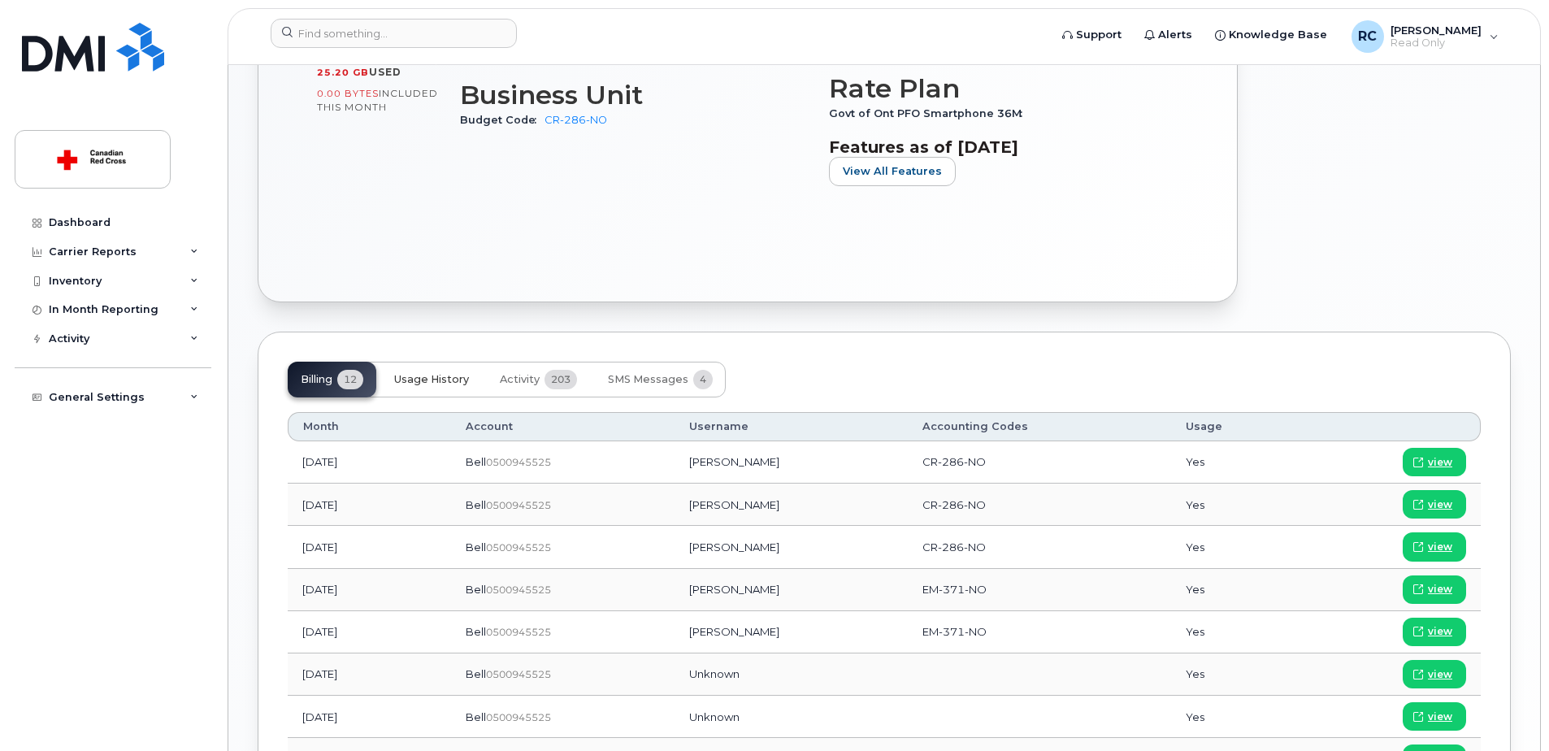
click at [444, 384] on span "Usage History" at bounding box center [431, 379] width 75 height 13
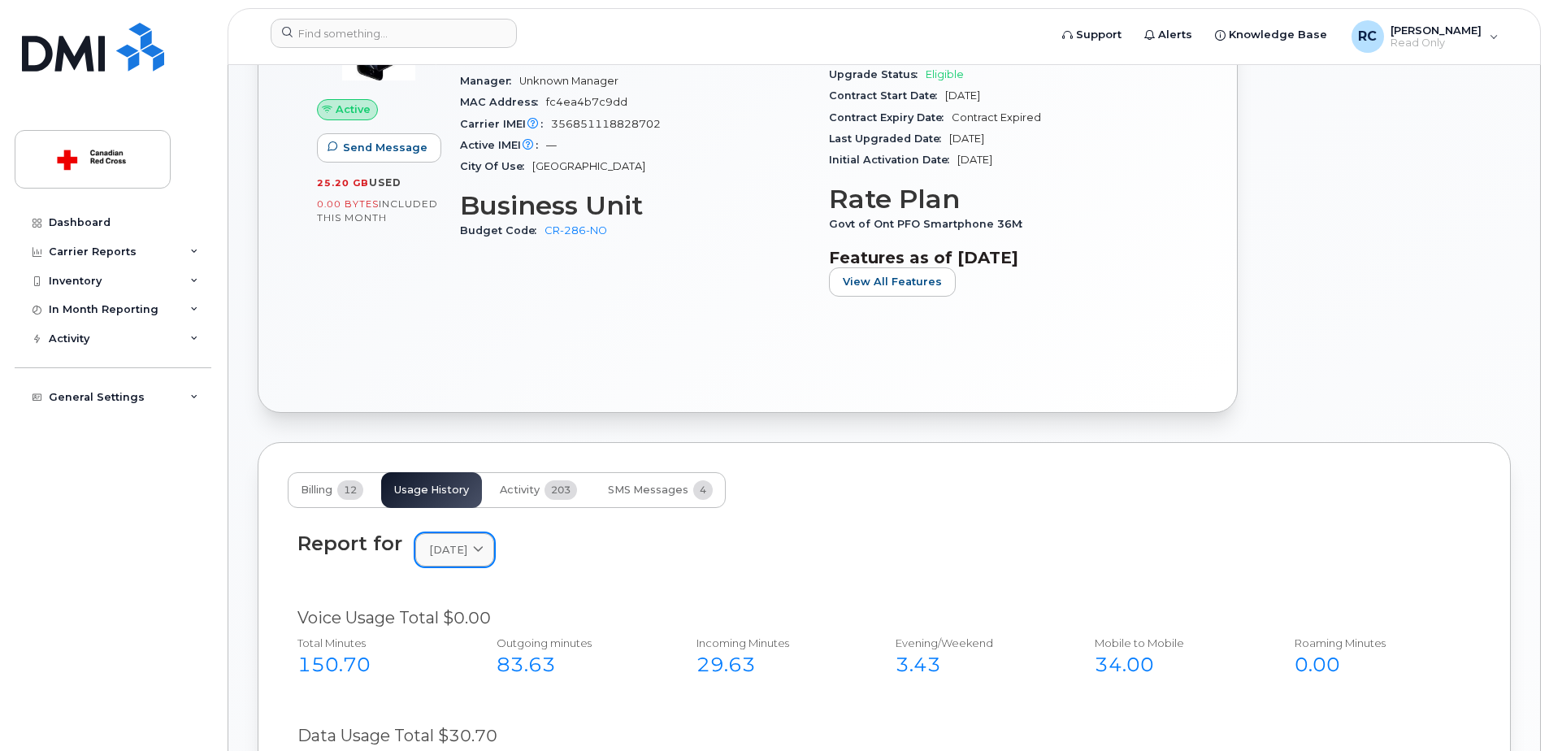
scroll to position [464, 0]
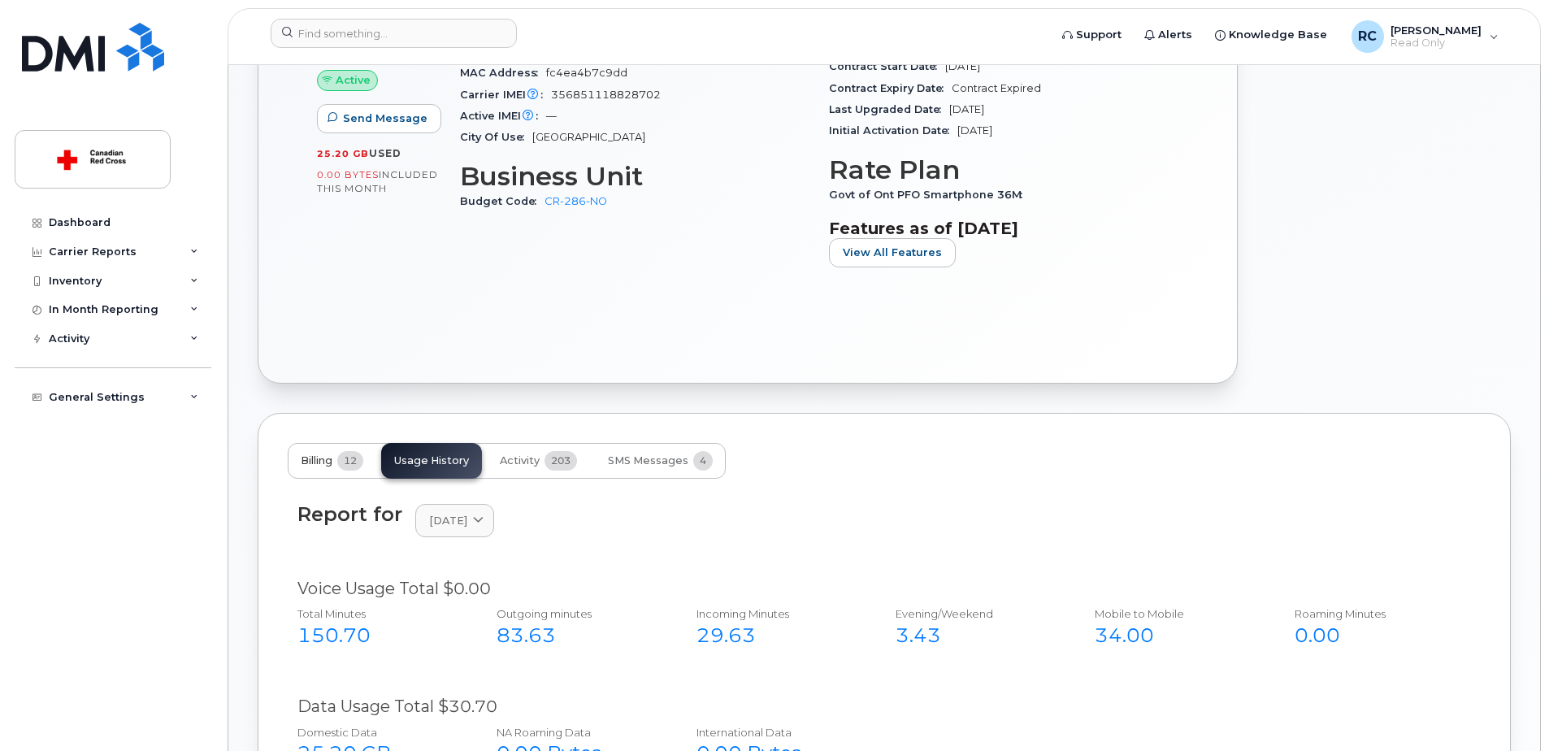
click at [341, 462] on span "12" at bounding box center [350, 461] width 26 height 20
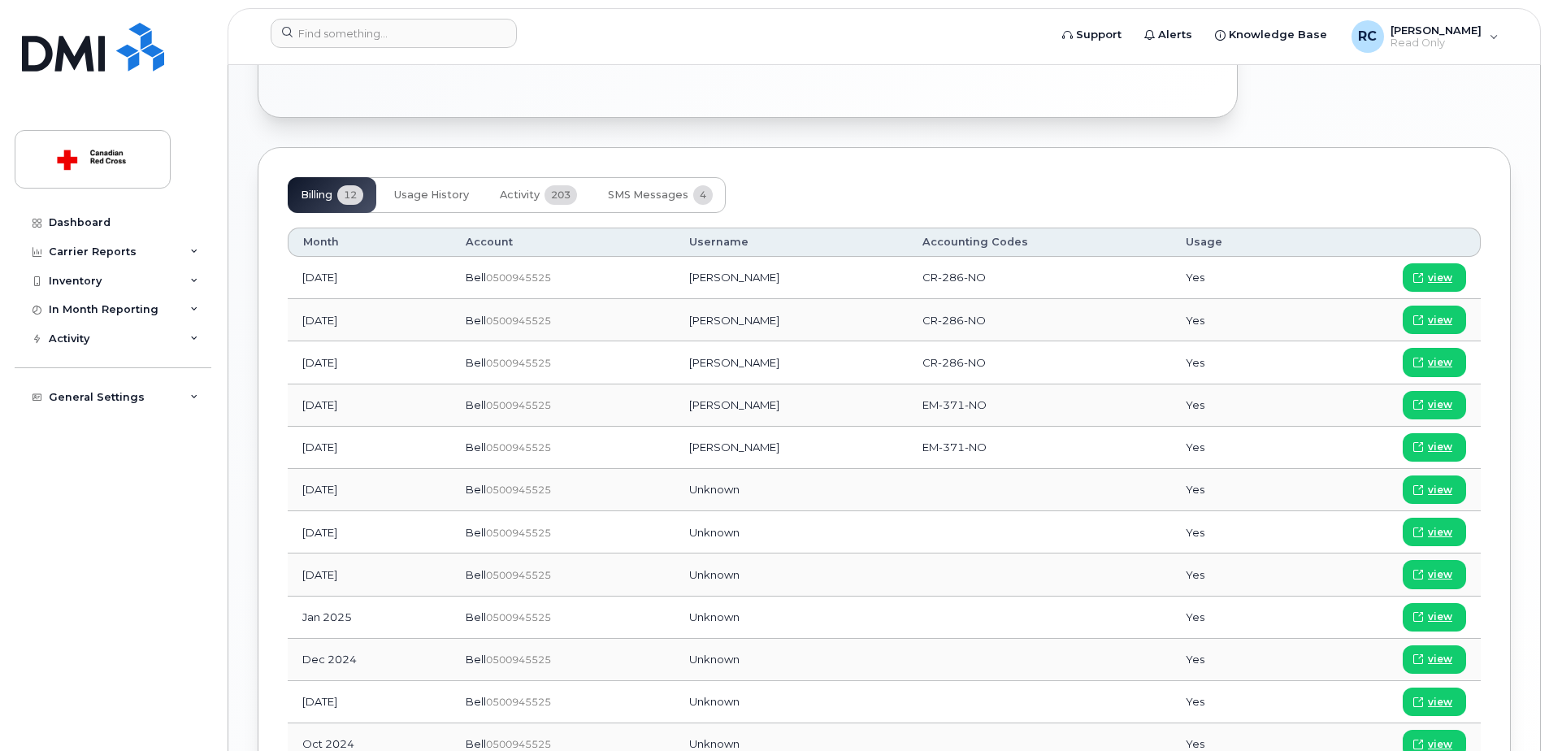
scroll to position [789, 0]
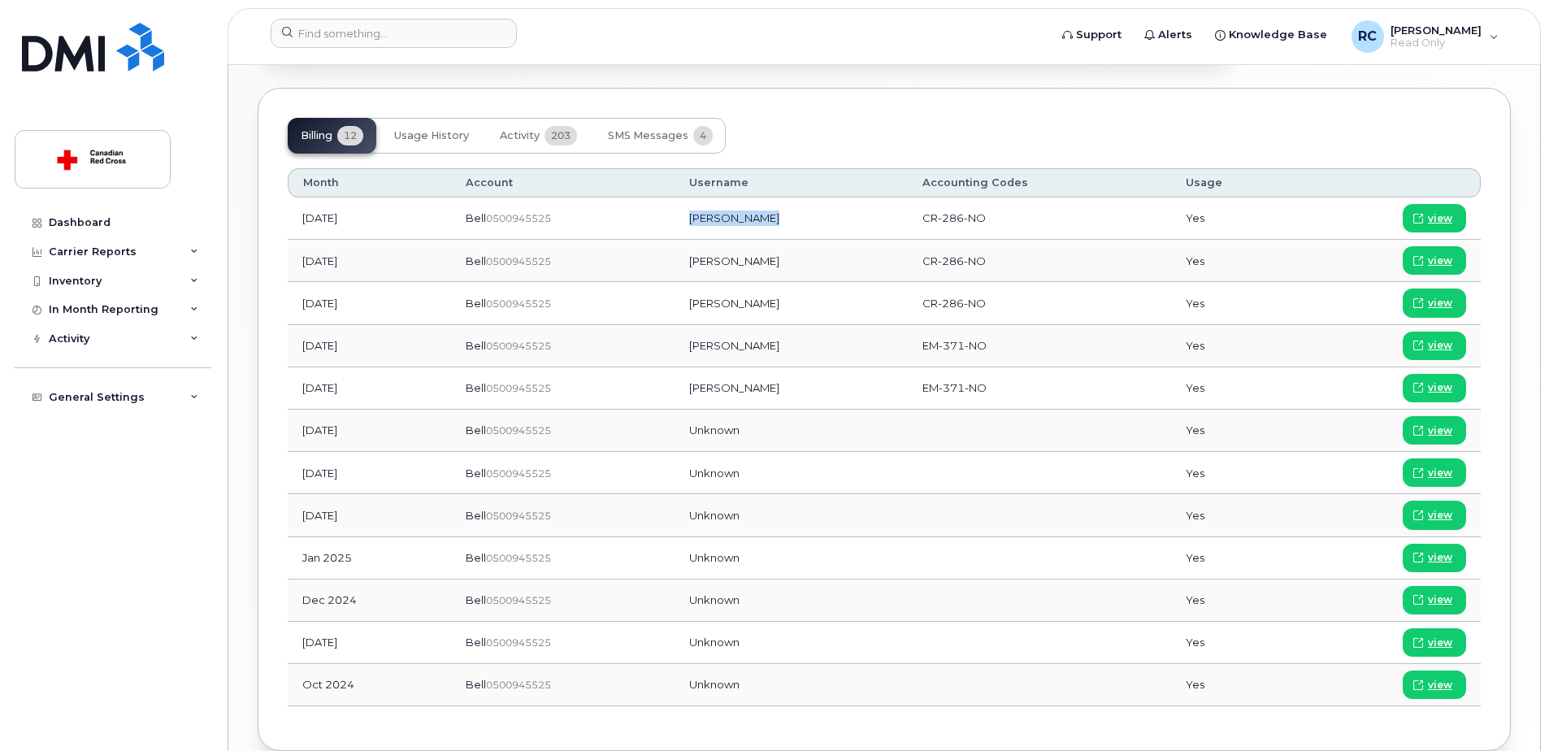
drag, startPoint x: 786, startPoint y: 219, endPoint x: 718, endPoint y: 219, distance: 68.3
click at [718, 219] on td "[PERSON_NAME]" at bounding box center [791, 219] width 233 height 42
copy td "[PERSON_NAME]"
click at [930, 106] on div "Billing 12 Usage History Activity 203 SMS Messages 4 Month Account Username Acc…" at bounding box center [884, 420] width 1253 height 664
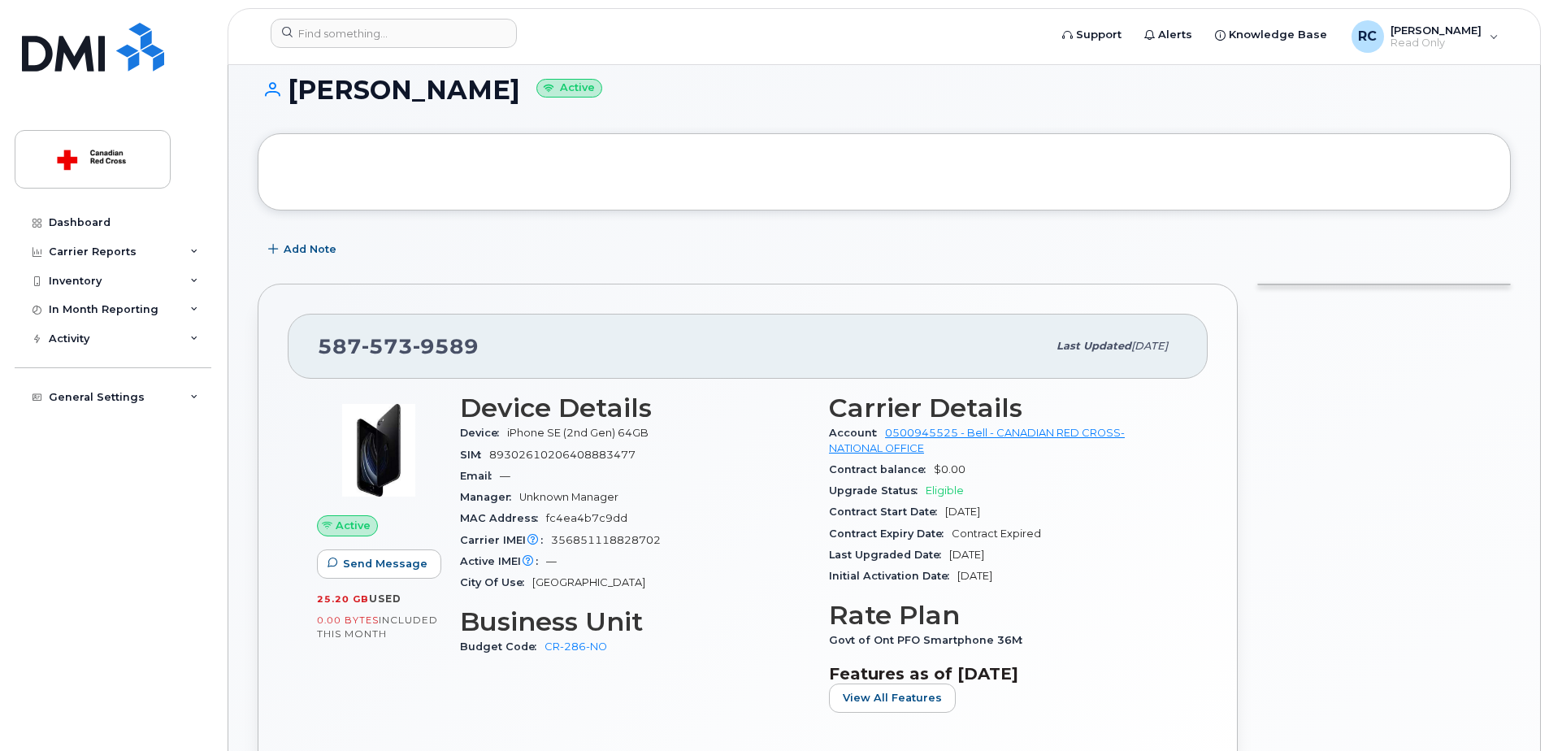
scroll to position [0, 0]
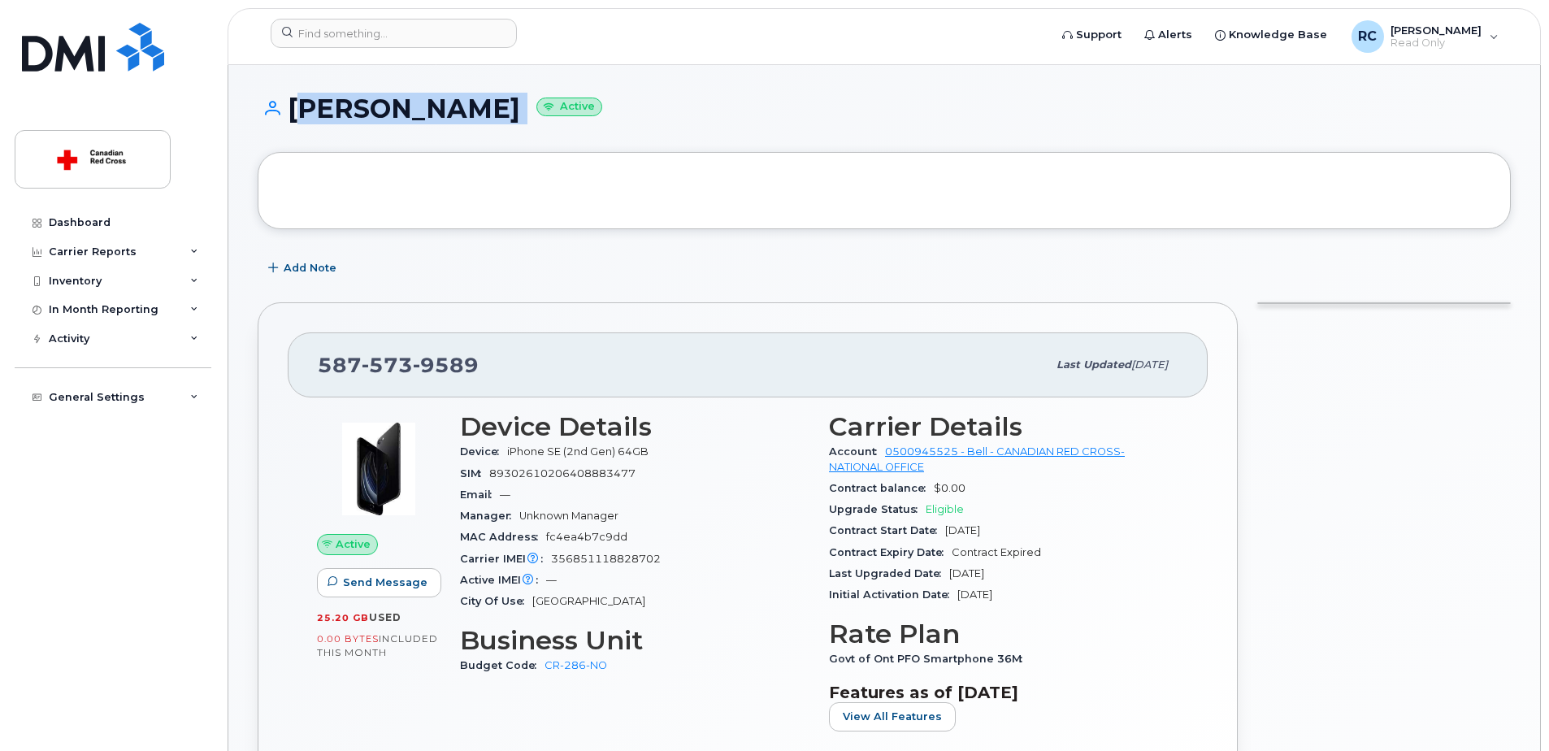
drag, startPoint x: 293, startPoint y: 103, endPoint x: 477, endPoint y: 106, distance: 184.5
click at [480, 106] on h1 "[PERSON_NAME] Active" at bounding box center [884, 108] width 1253 height 28
copy h1 "[PERSON_NAME]"
drag, startPoint x: 323, startPoint y: 367, endPoint x: 481, endPoint y: 372, distance: 158.6
click at [481, 372] on div "[PHONE_NUMBER]" at bounding box center [682, 365] width 729 height 34
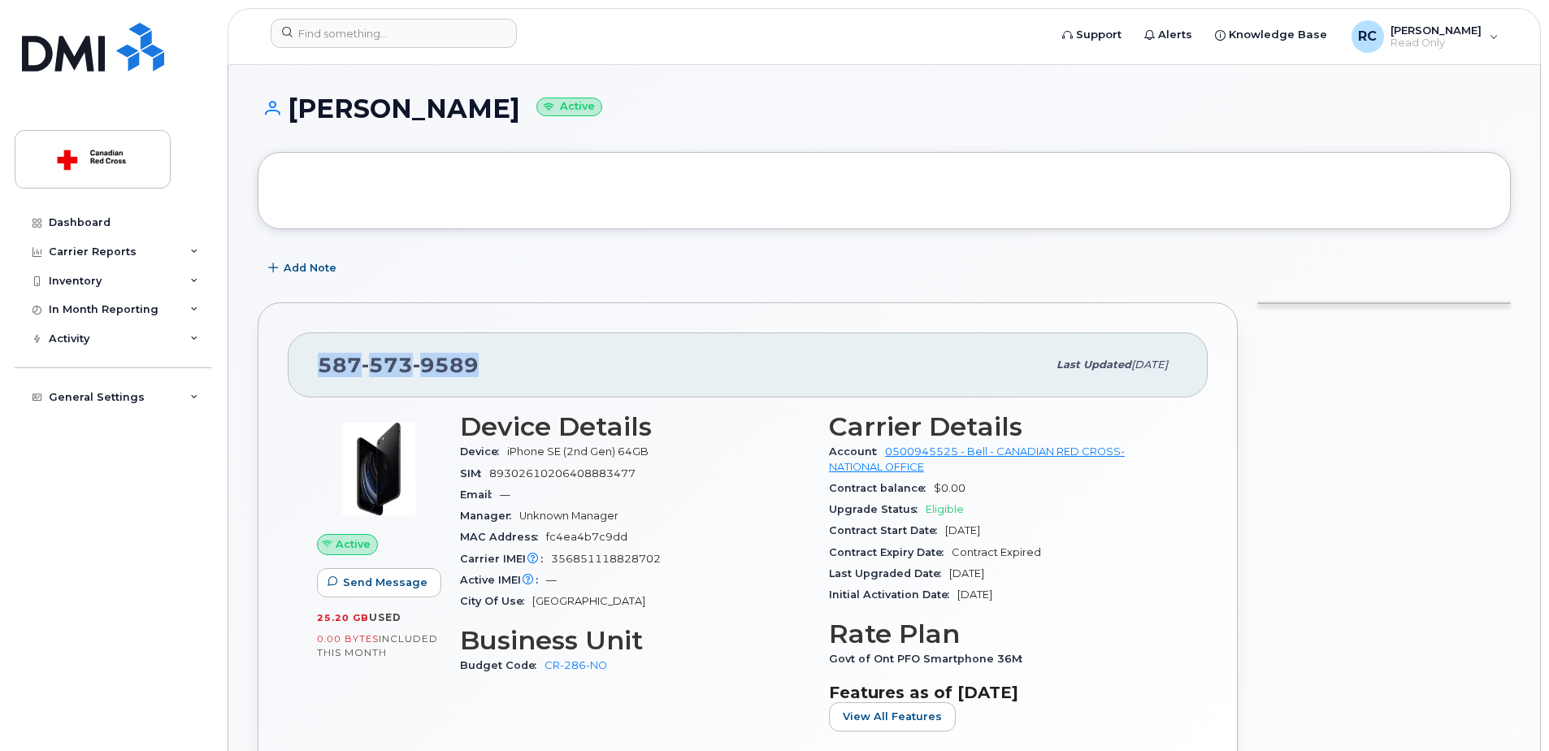
copy span "[PHONE_NUMBER]"
